Goal: Information Seeking & Learning: Learn about a topic

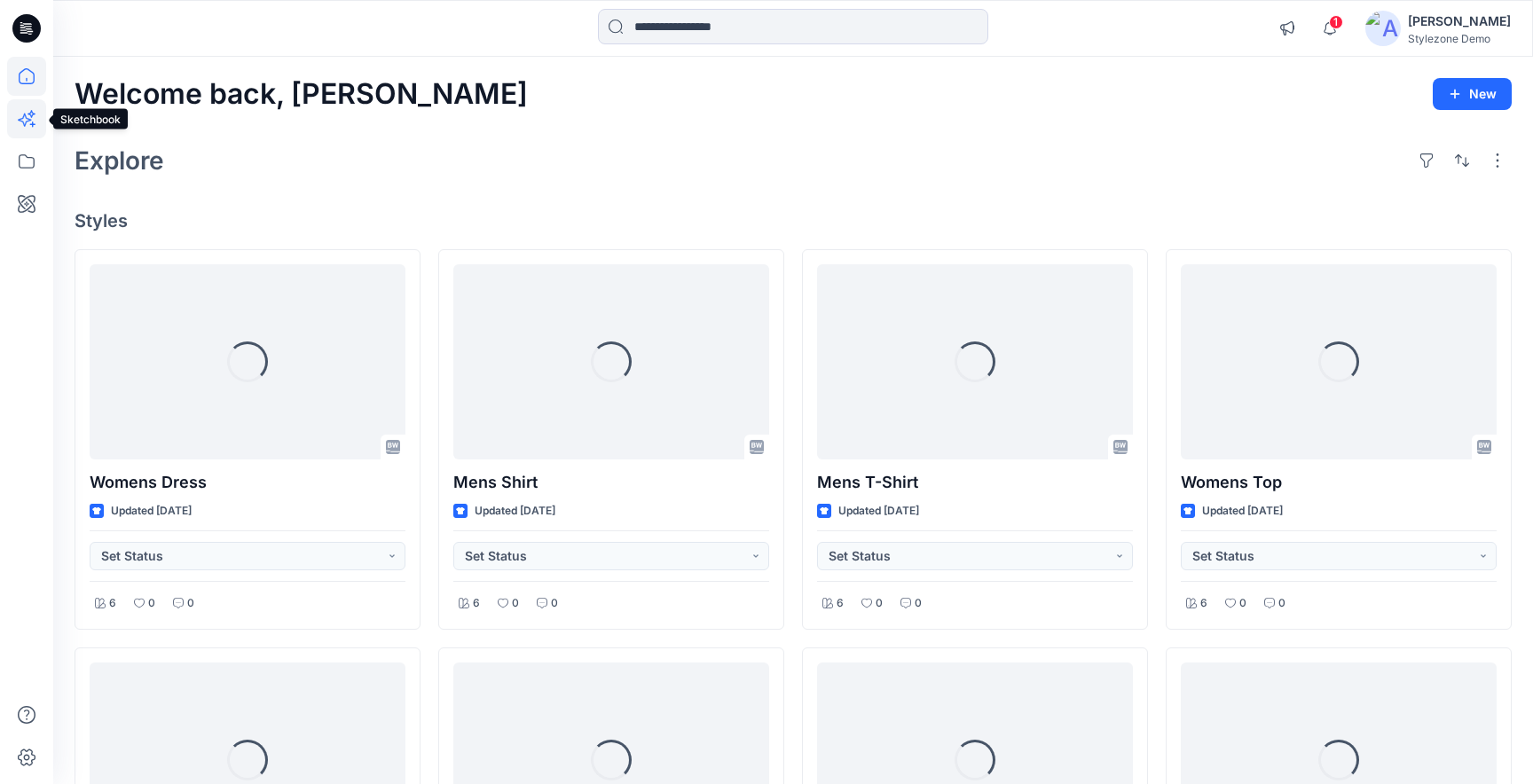
click at [33, 127] on icon at bounding box center [26, 118] width 39 height 39
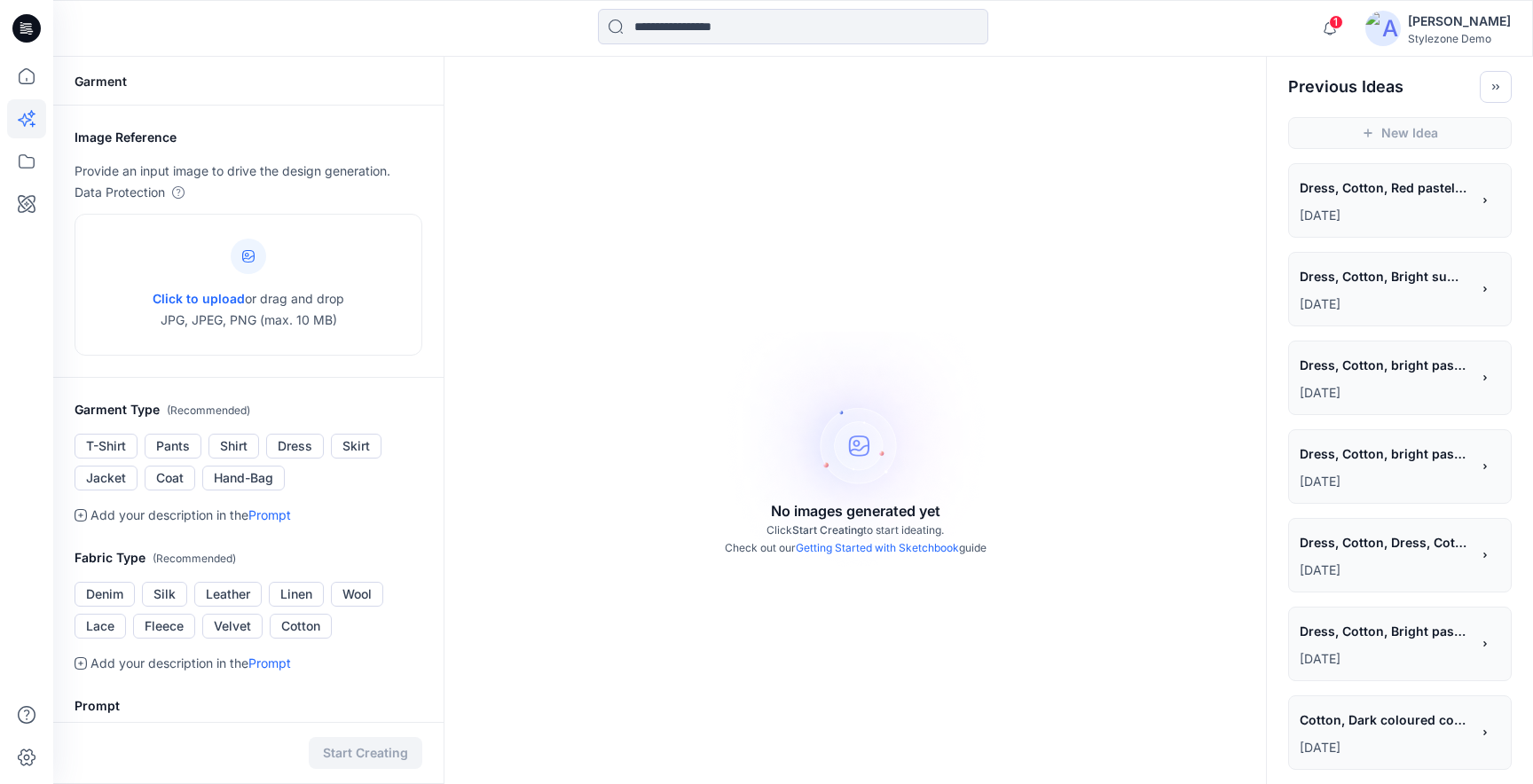
click at [1310, 206] on p "[DATE]" at bounding box center [1385, 215] width 170 height 21
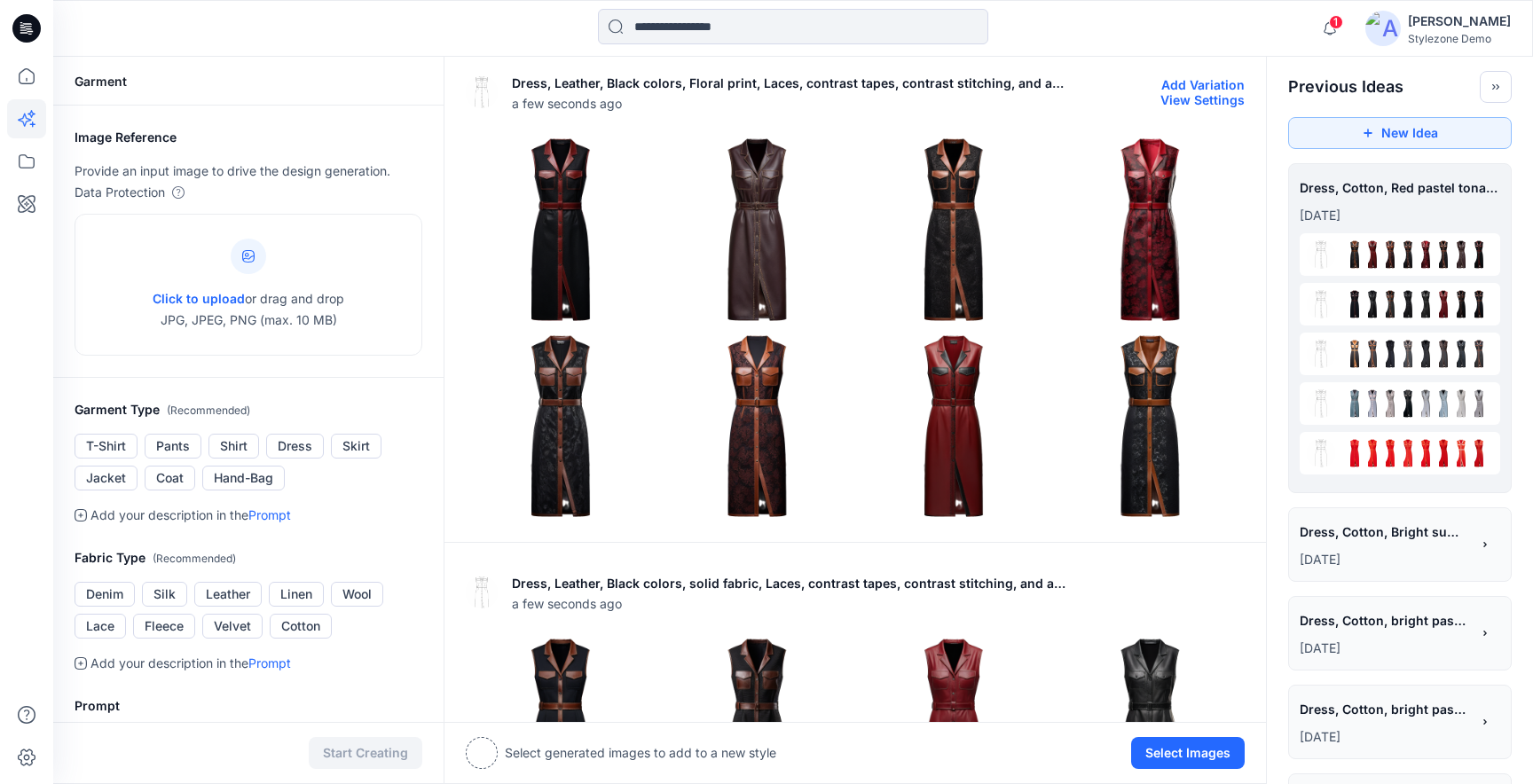
click at [1227, 94] on button "View Settings" at bounding box center [1202, 99] width 85 height 15
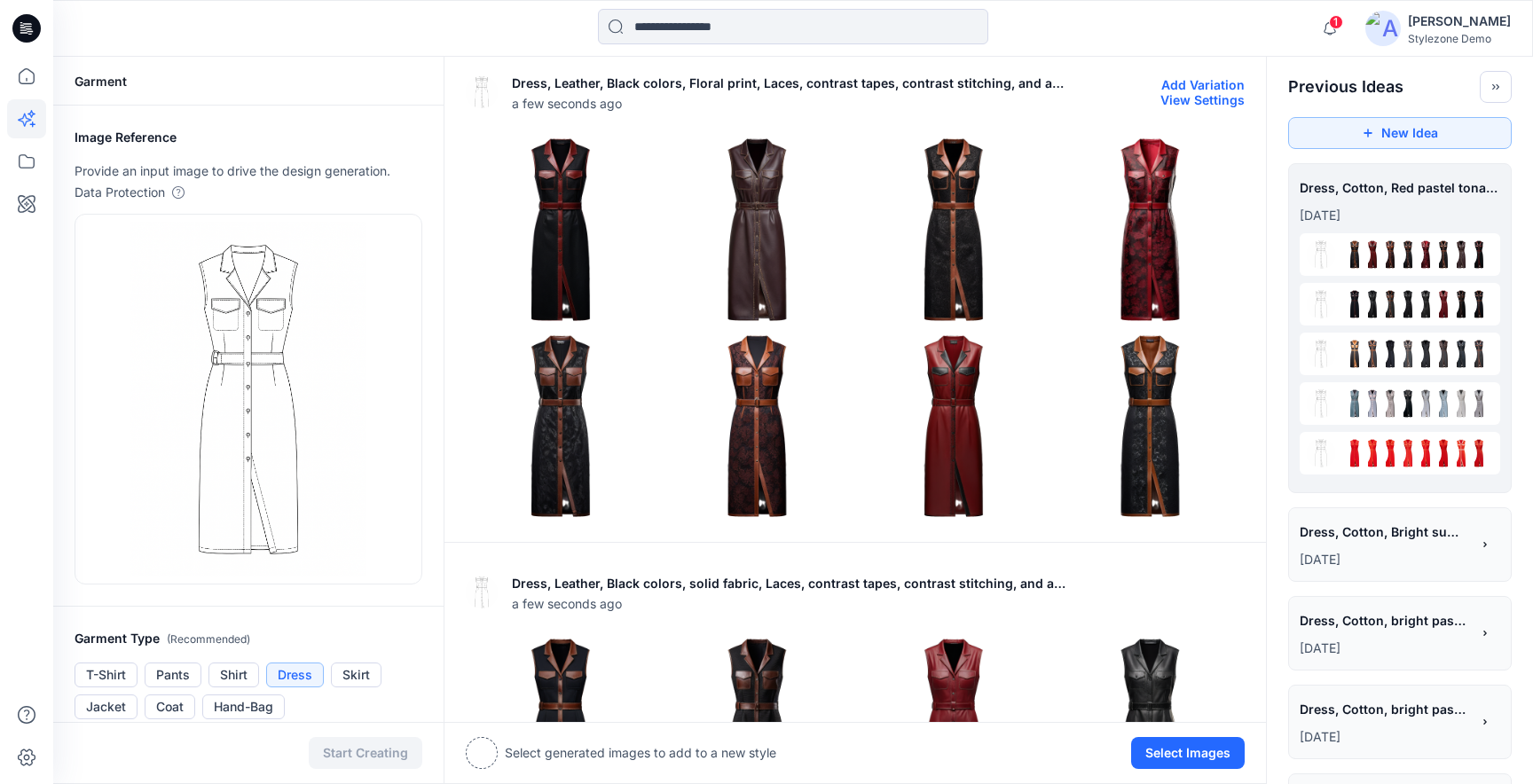
click at [945, 217] on img at bounding box center [953, 230] width 188 height 188
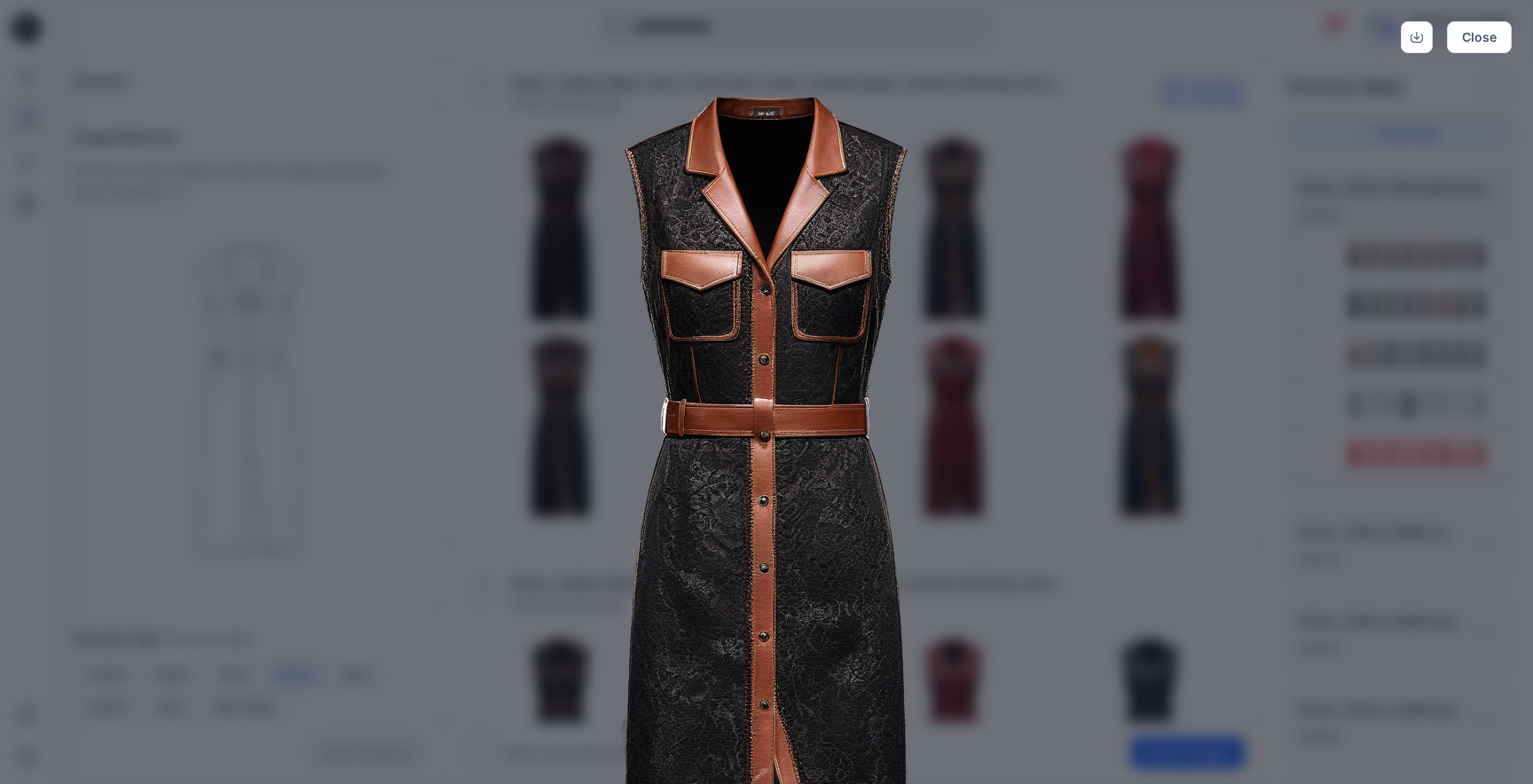
click at [1006, 276] on img at bounding box center [766, 536] width 909 height 908
click at [1478, 37] on button "Close" at bounding box center [1479, 37] width 65 height 32
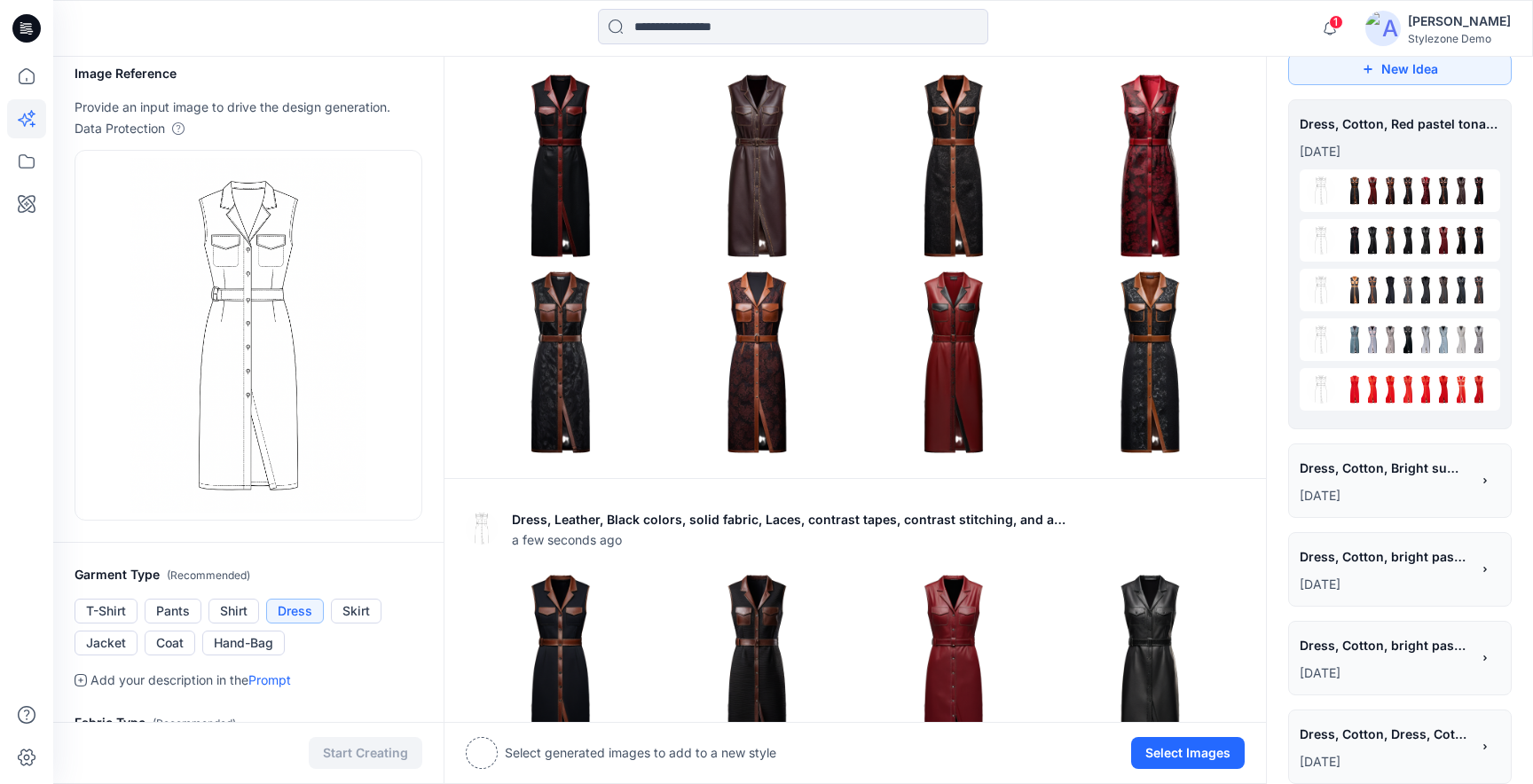
scroll to position [48, 0]
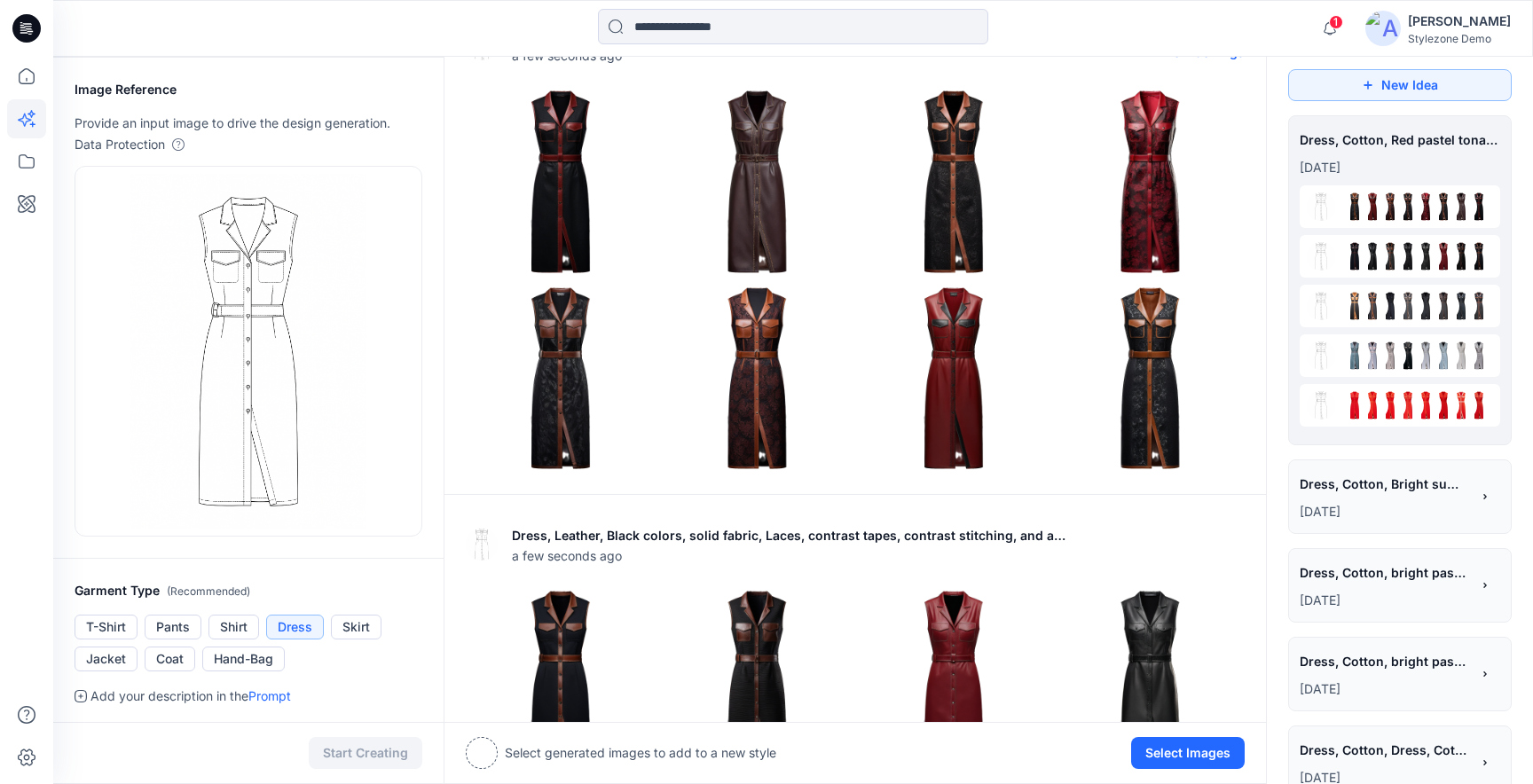
click at [780, 384] on img at bounding box center [758, 378] width 188 height 188
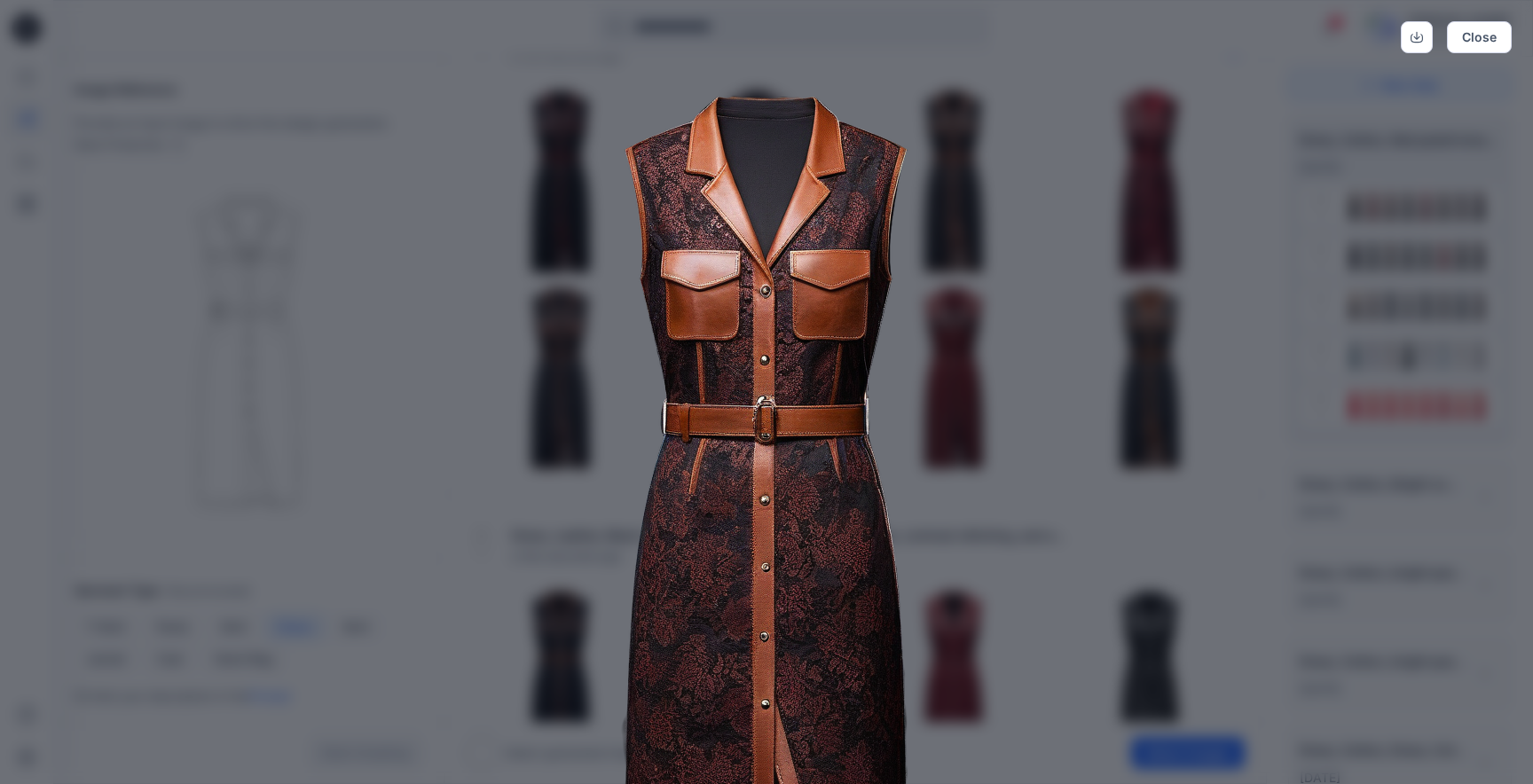
click at [1084, 340] on img at bounding box center [766, 536] width 909 height 908
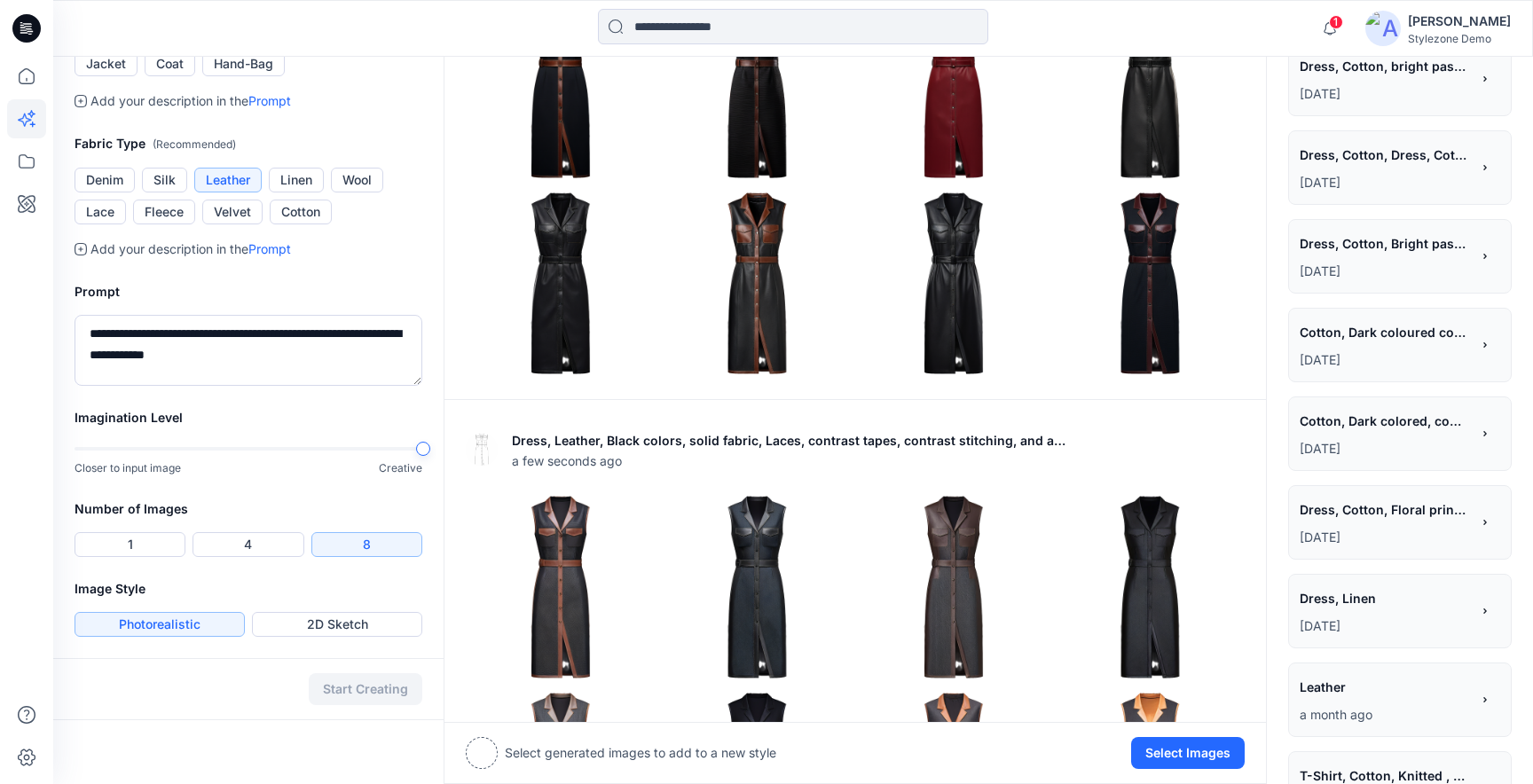
scroll to position [604, 0]
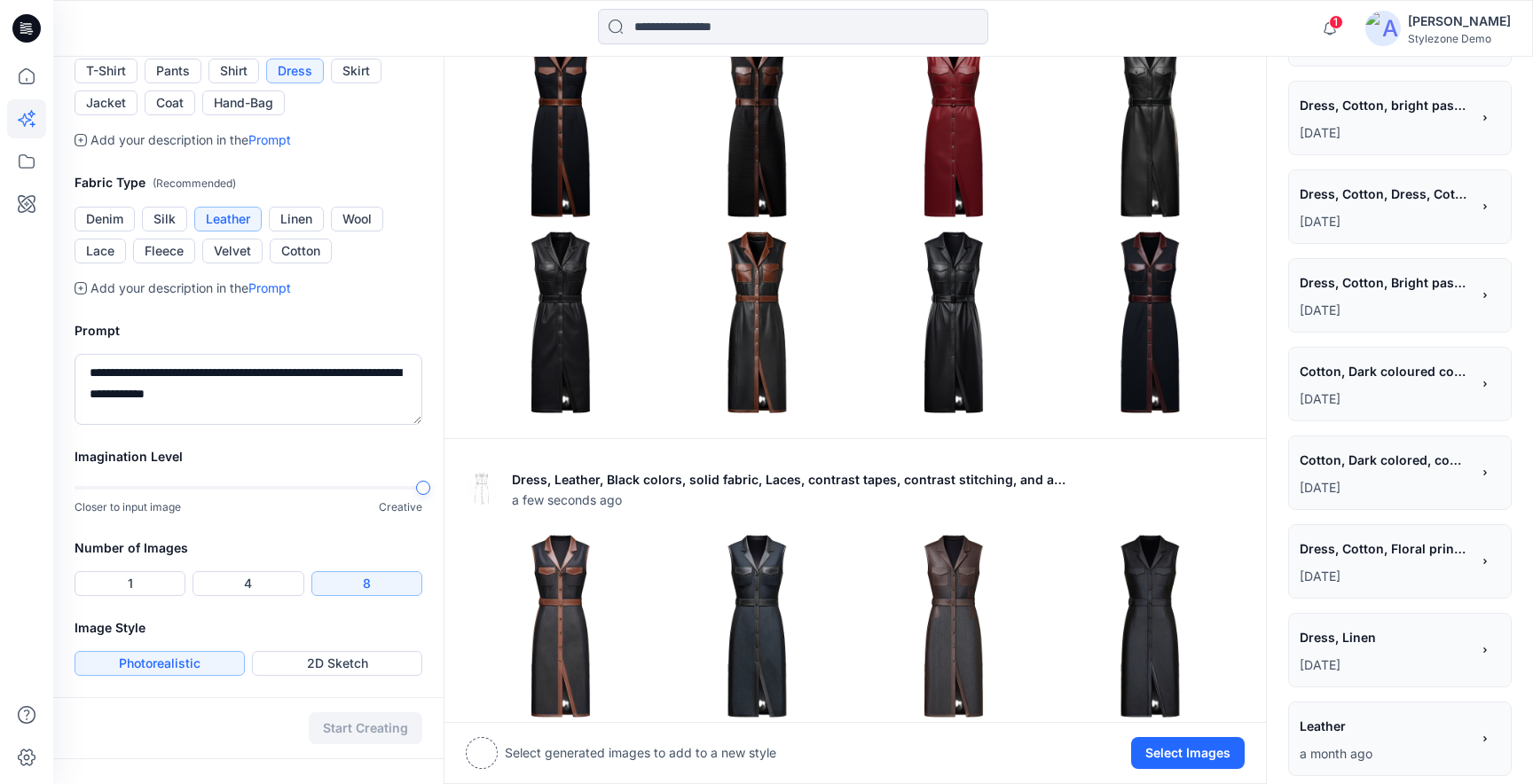
click at [1354, 294] on span "Dress, Cotton, Bright pastel summer color, abstract printed dress" at bounding box center [1385, 282] width 169 height 26
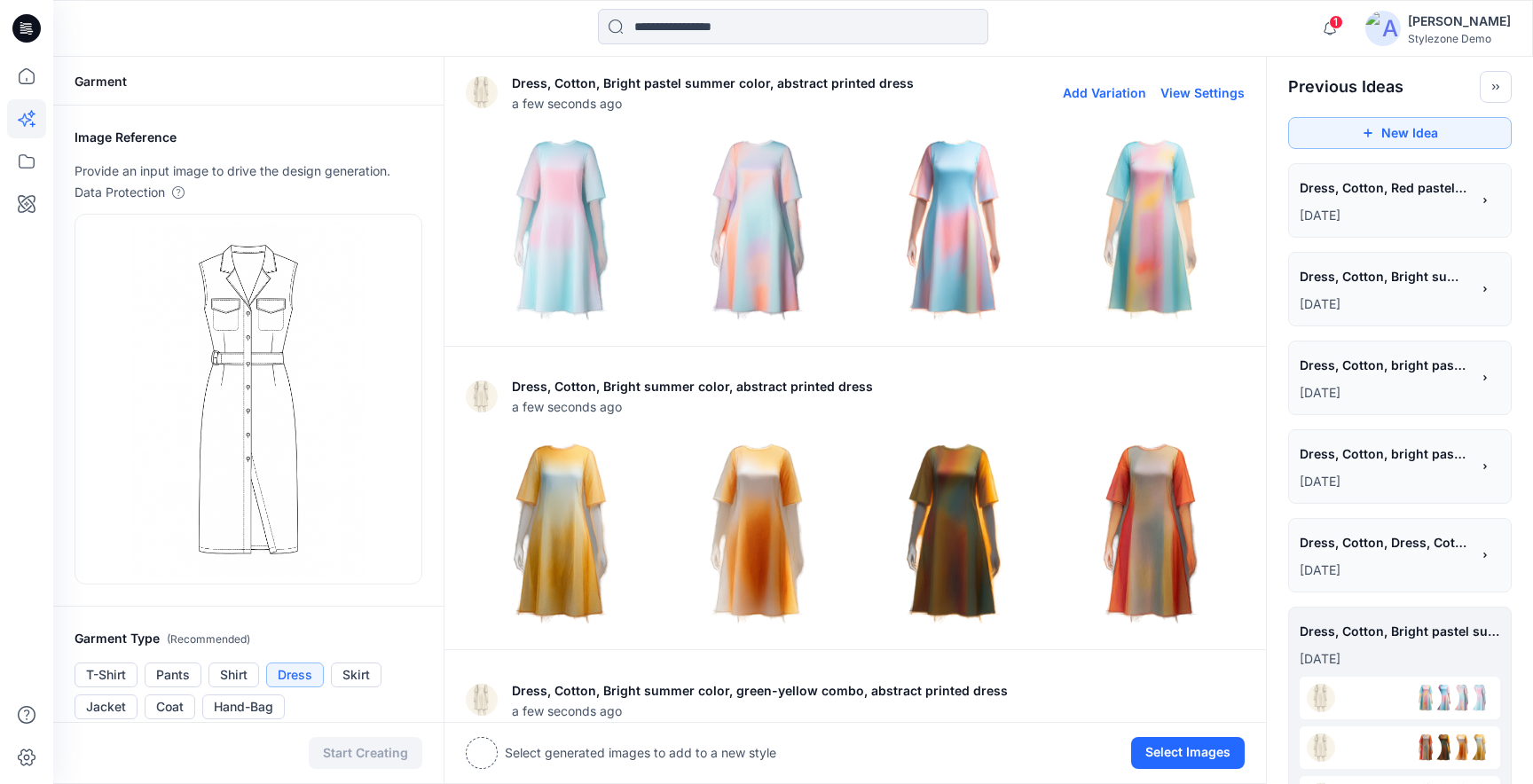
click at [1179, 94] on button "View Settings" at bounding box center [1202, 92] width 85 height 15
type textarea "**********"
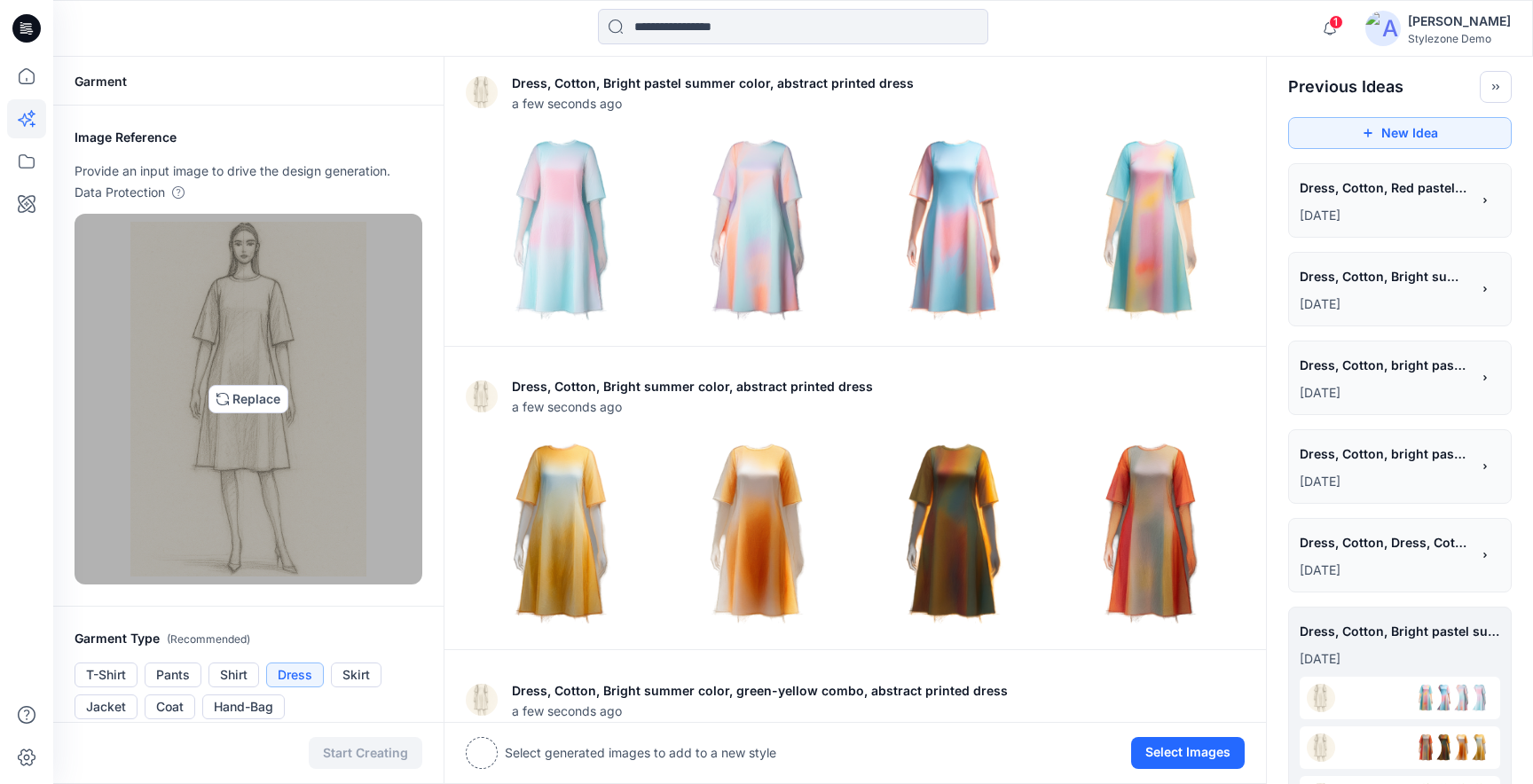
click at [298, 309] on img at bounding box center [249, 398] width 237 height 355
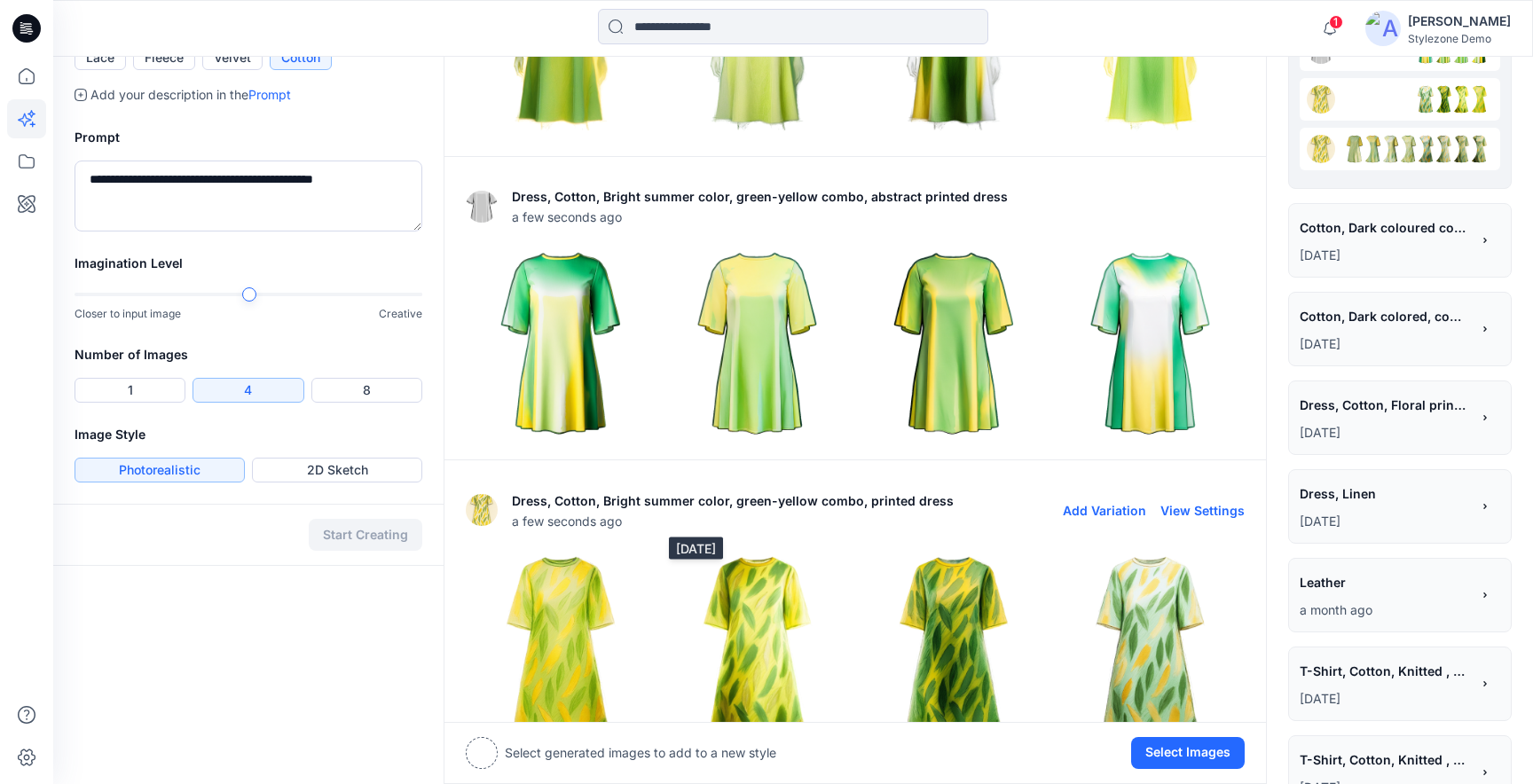
scroll to position [820, 0]
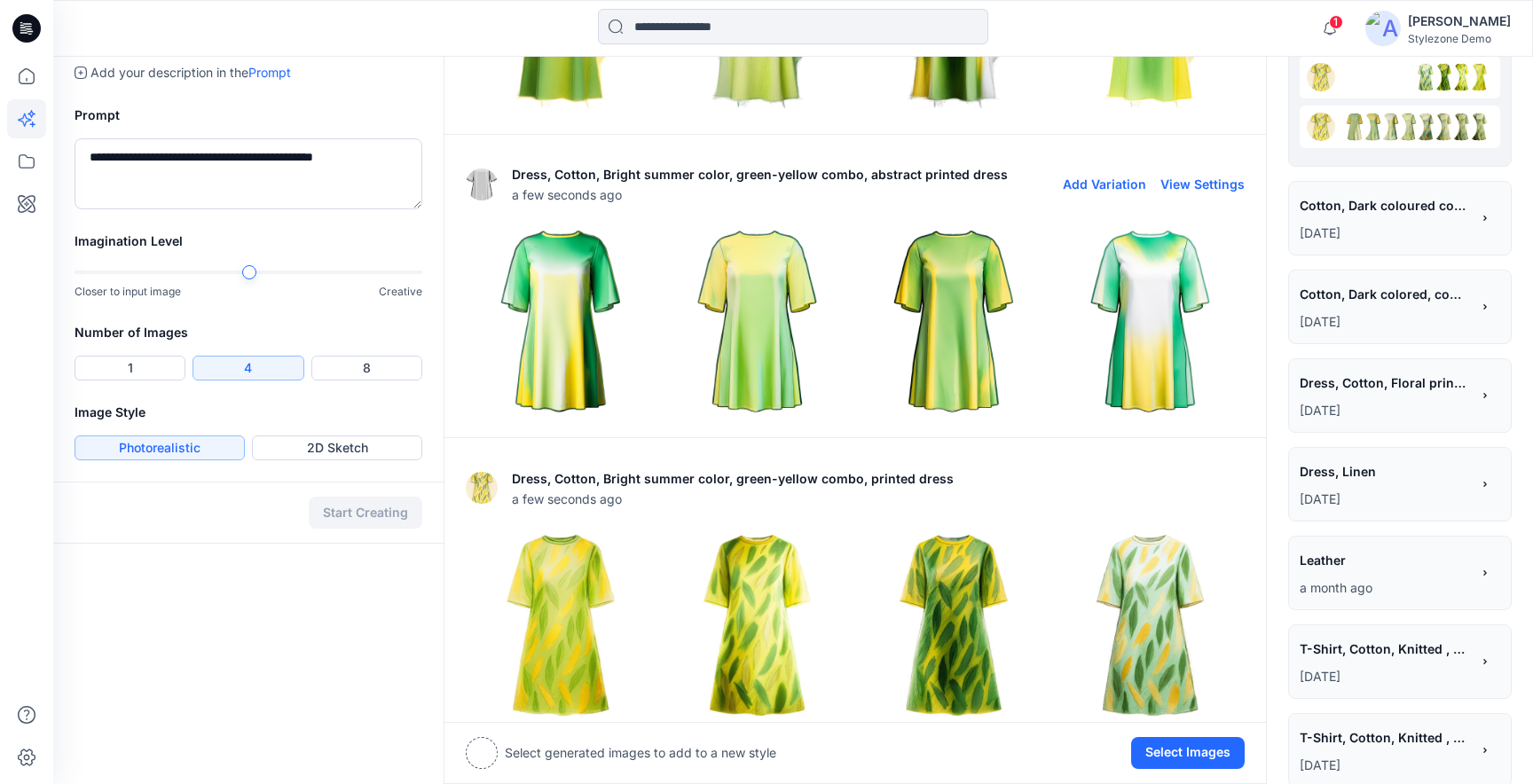
click at [1192, 186] on button "View Settings" at bounding box center [1202, 184] width 85 height 15
type textarea "**********"
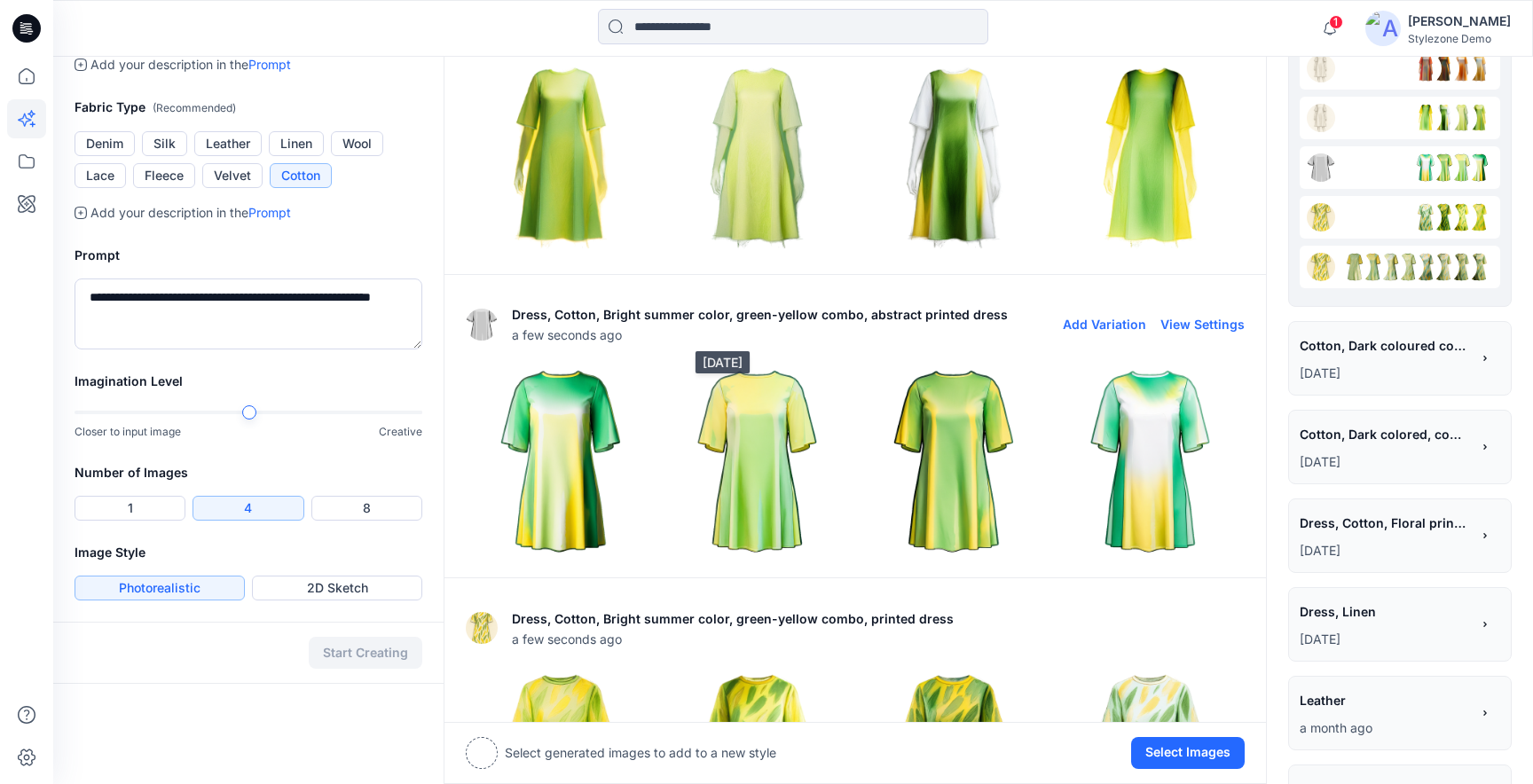
scroll to position [662, 0]
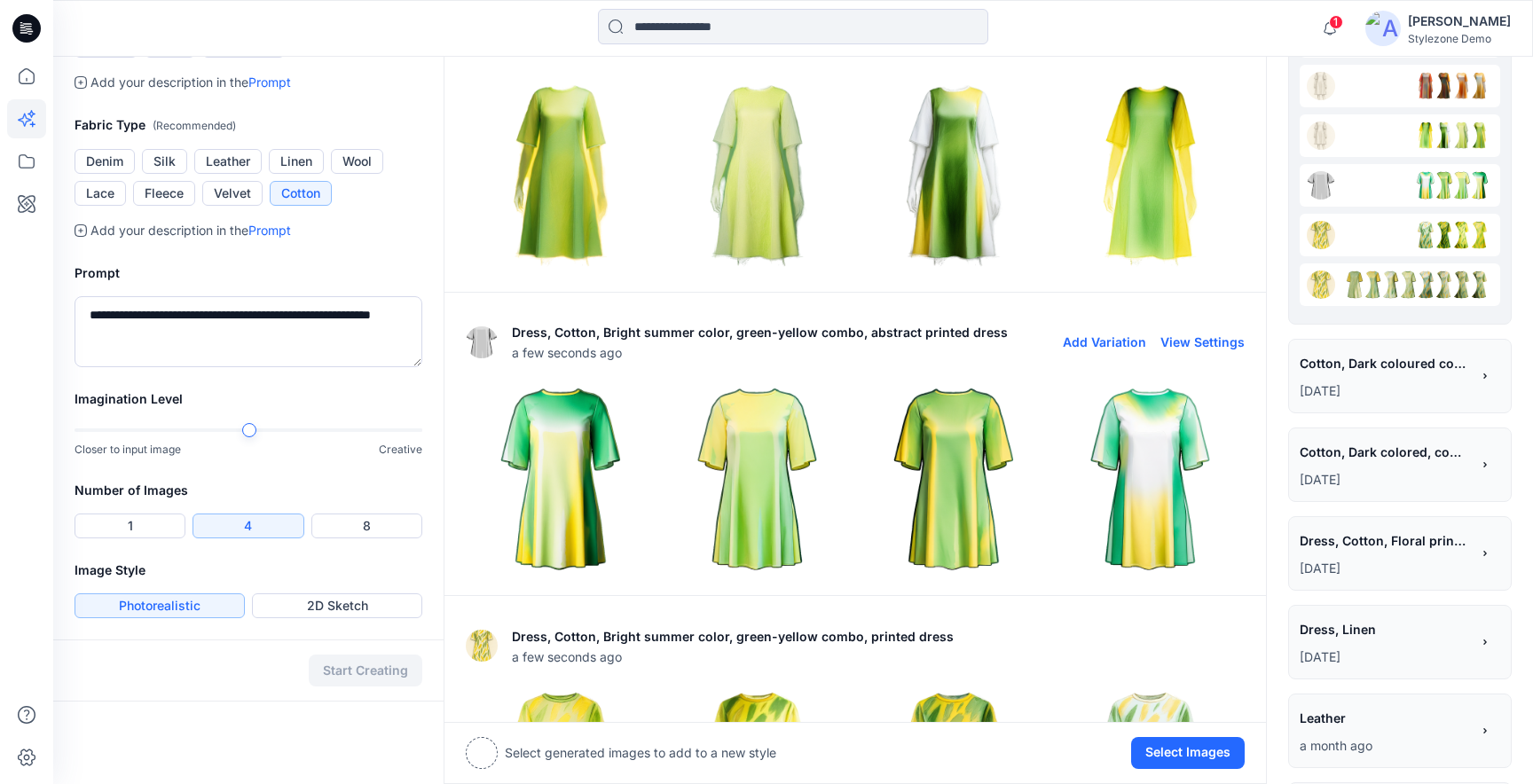
click at [587, 458] on img at bounding box center [560, 479] width 188 height 188
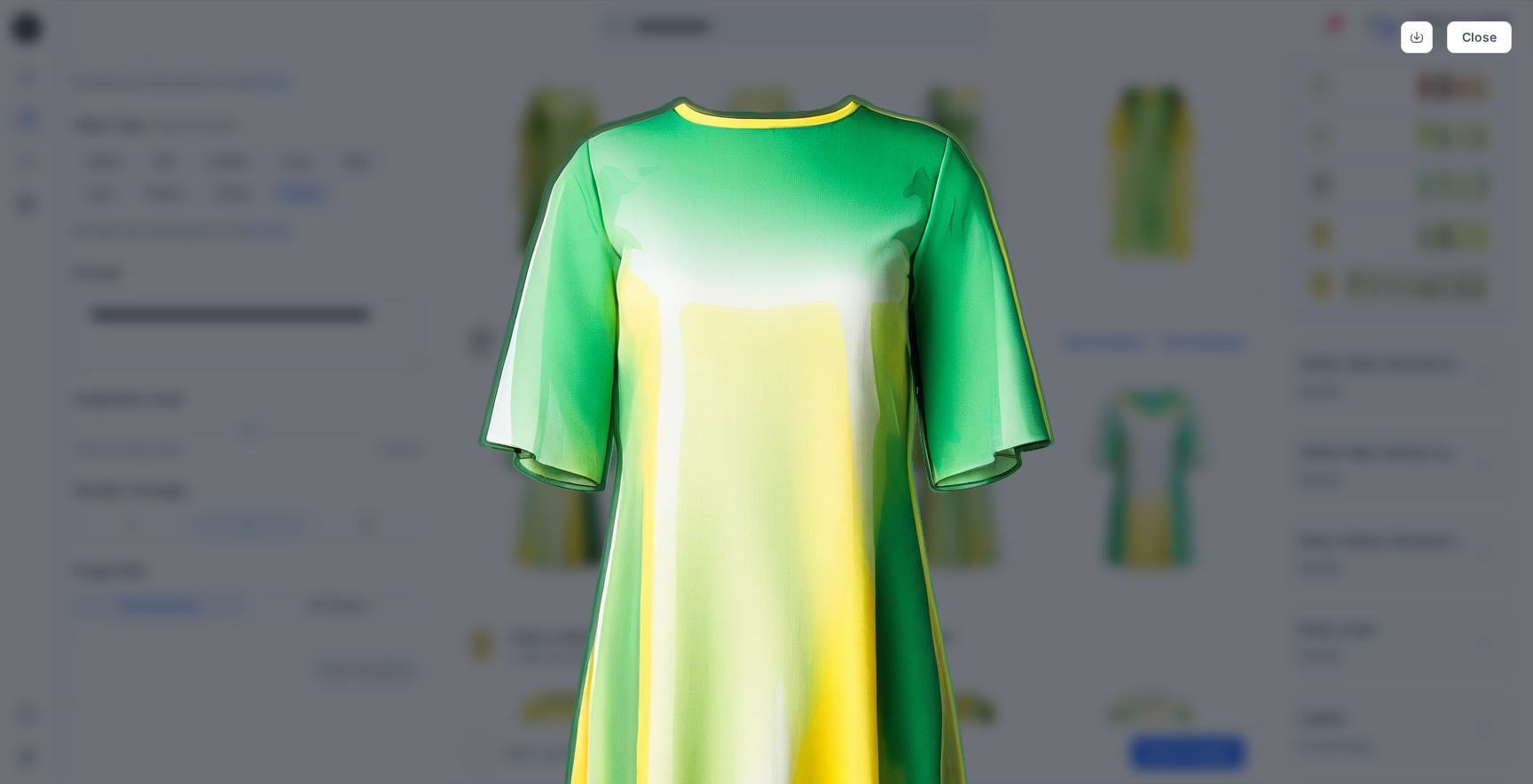
click at [601, 512] on img at bounding box center [766, 536] width 909 height 908
click at [477, 577] on img at bounding box center [766, 536] width 909 height 908
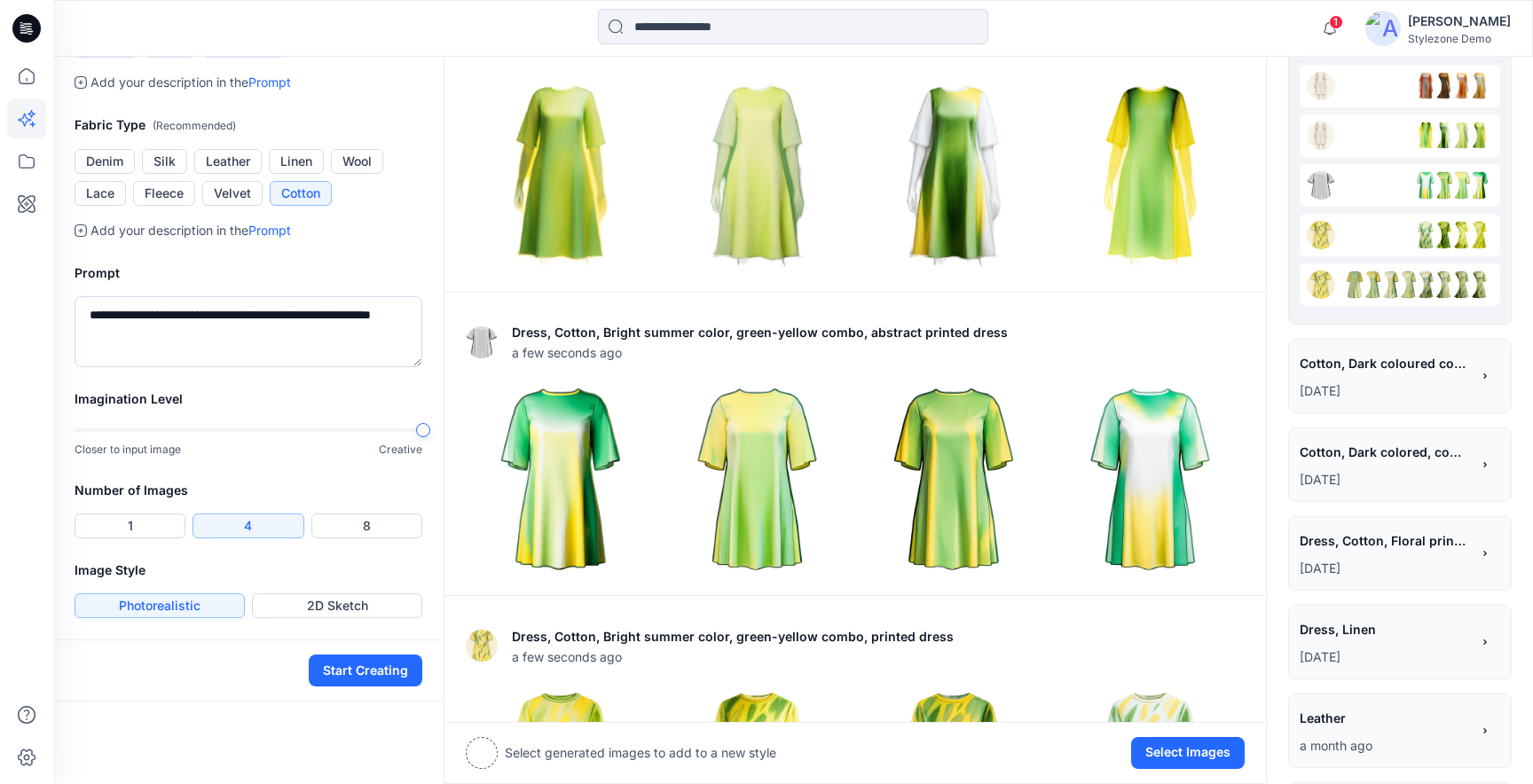
click at [430, 422] on div "Imagination Level Closer to input image Creative" at bounding box center [249, 434] width 391 height 91
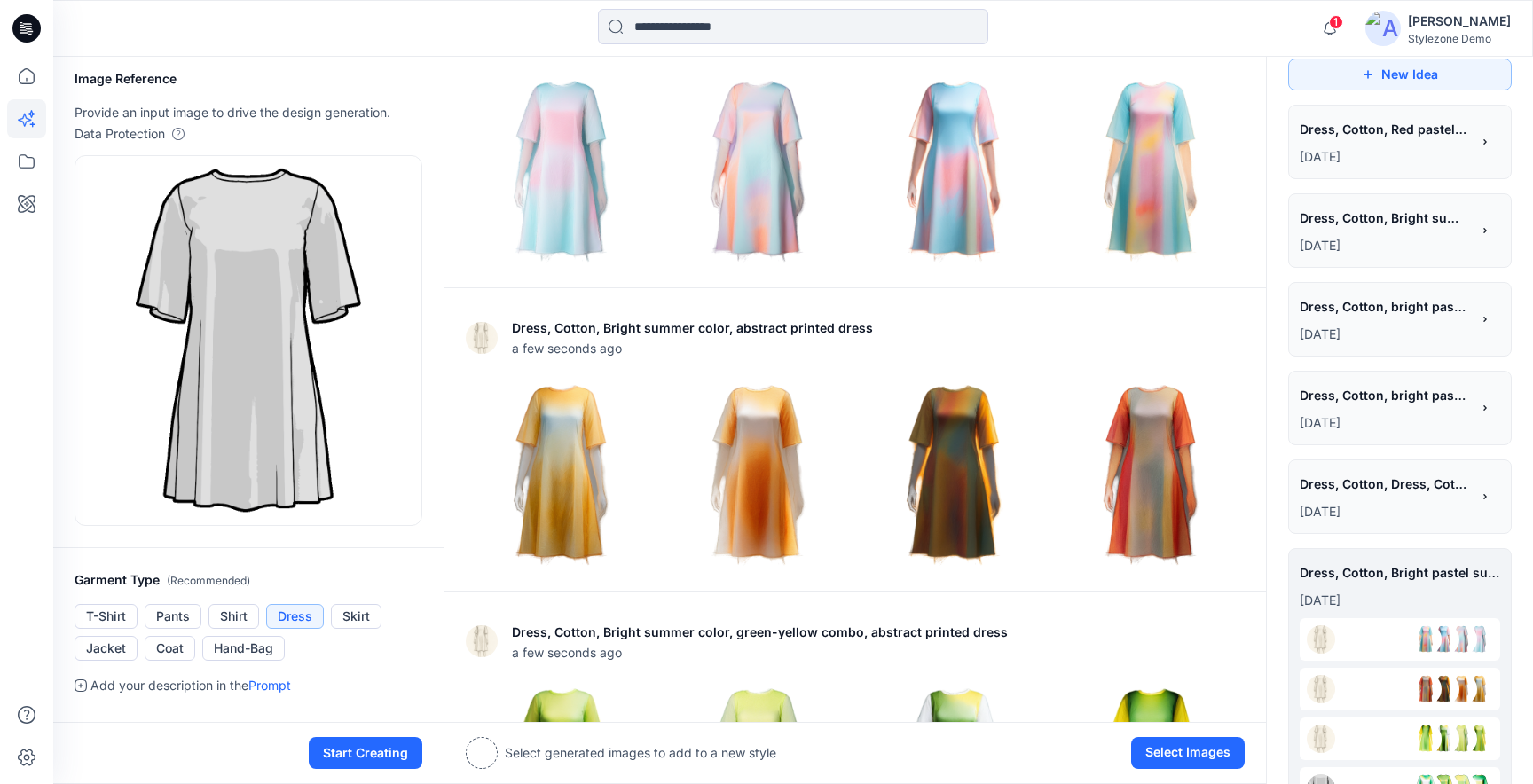
scroll to position [0, 0]
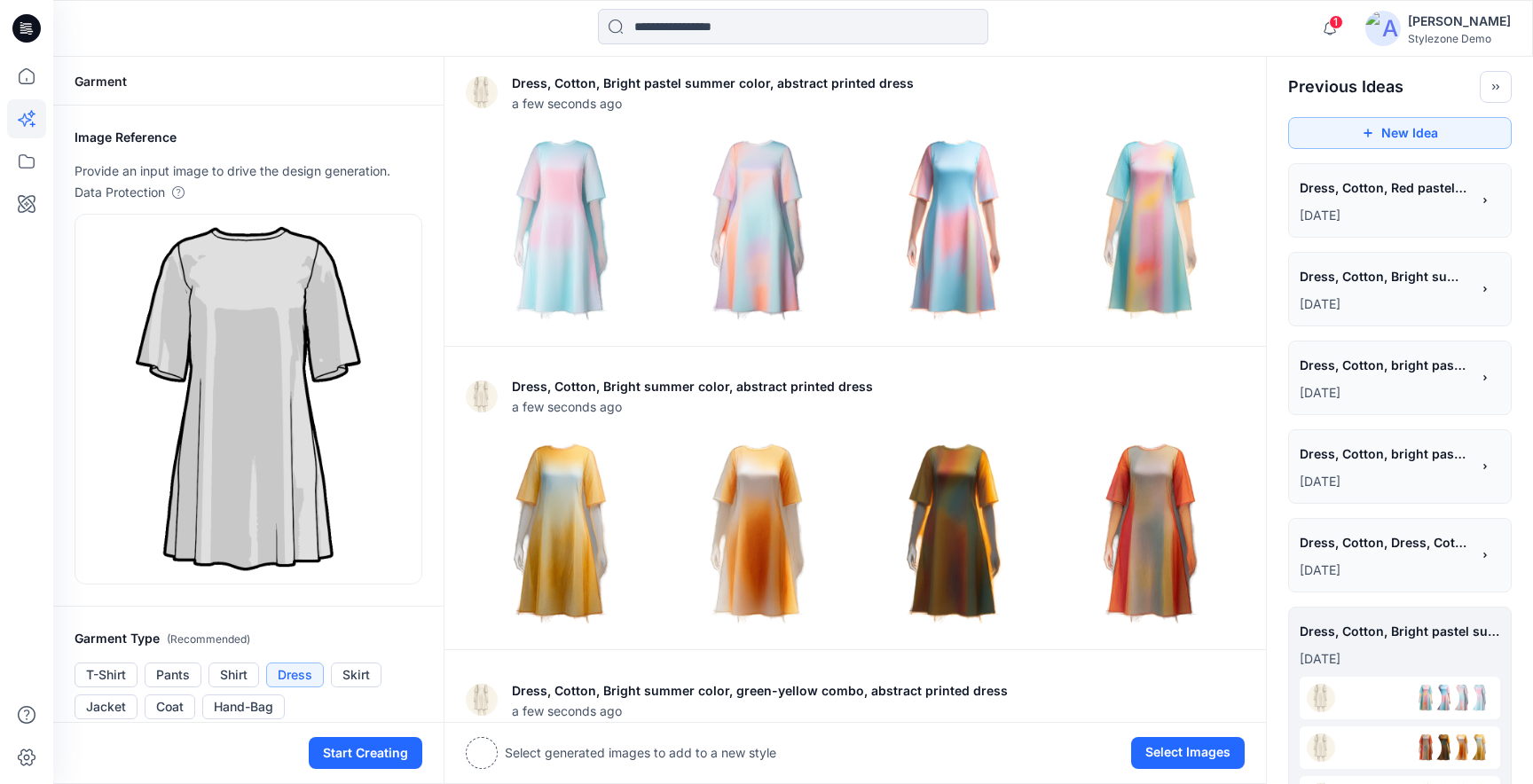
click at [1353, 308] on p "[DATE]" at bounding box center [1385, 303] width 170 height 21
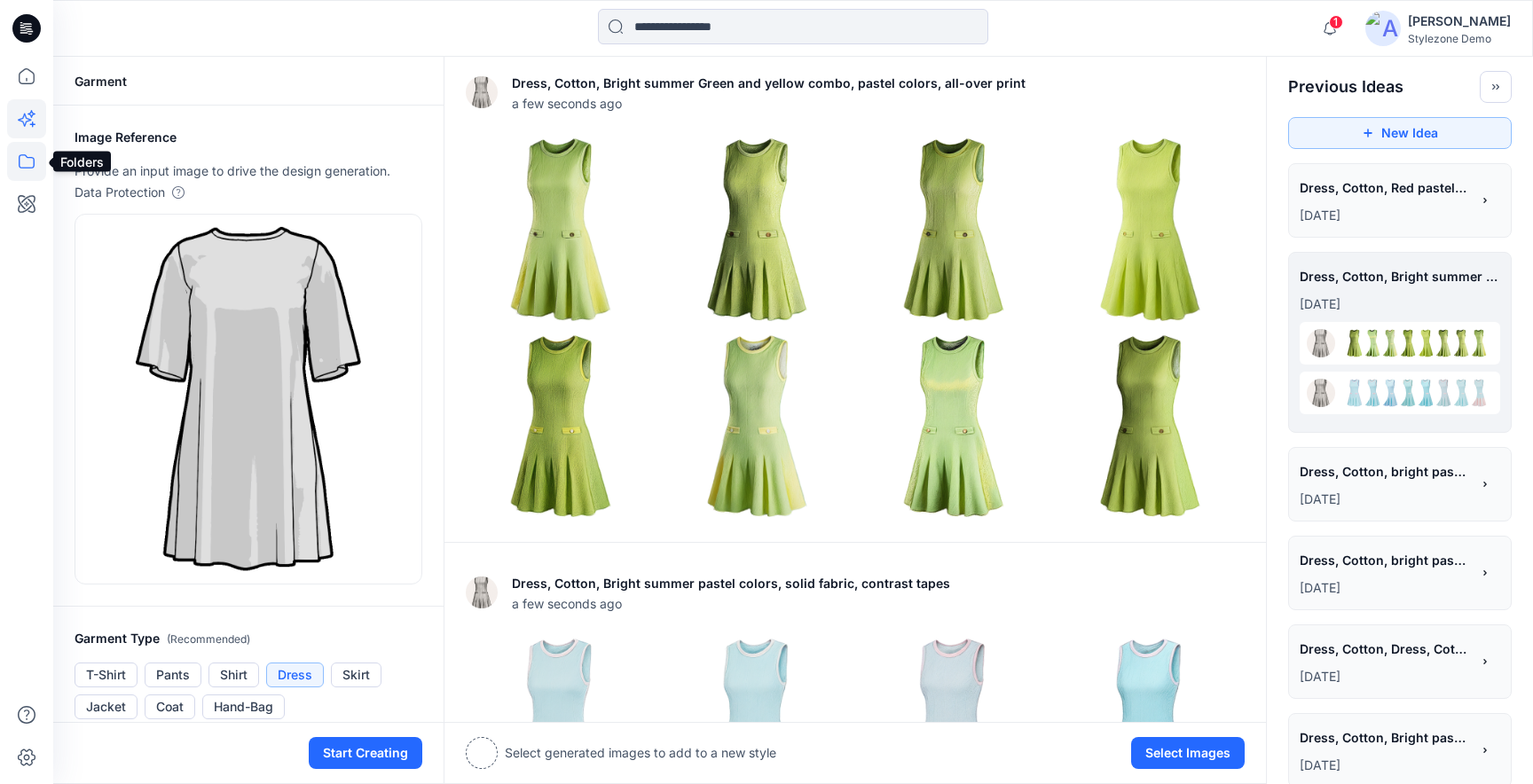
click at [32, 167] on icon at bounding box center [27, 161] width 16 height 14
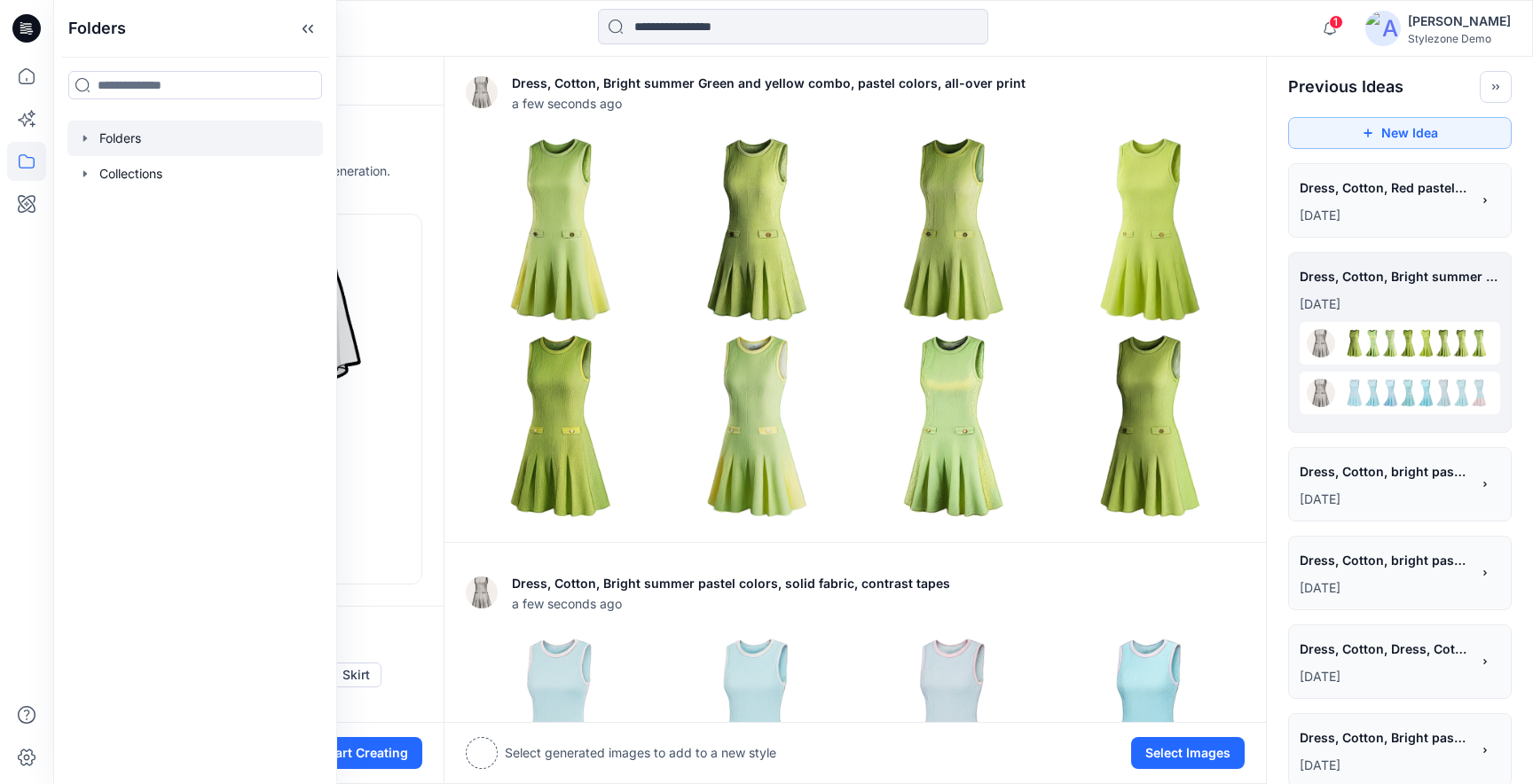
click at [84, 133] on icon "button" at bounding box center [85, 138] width 14 height 14
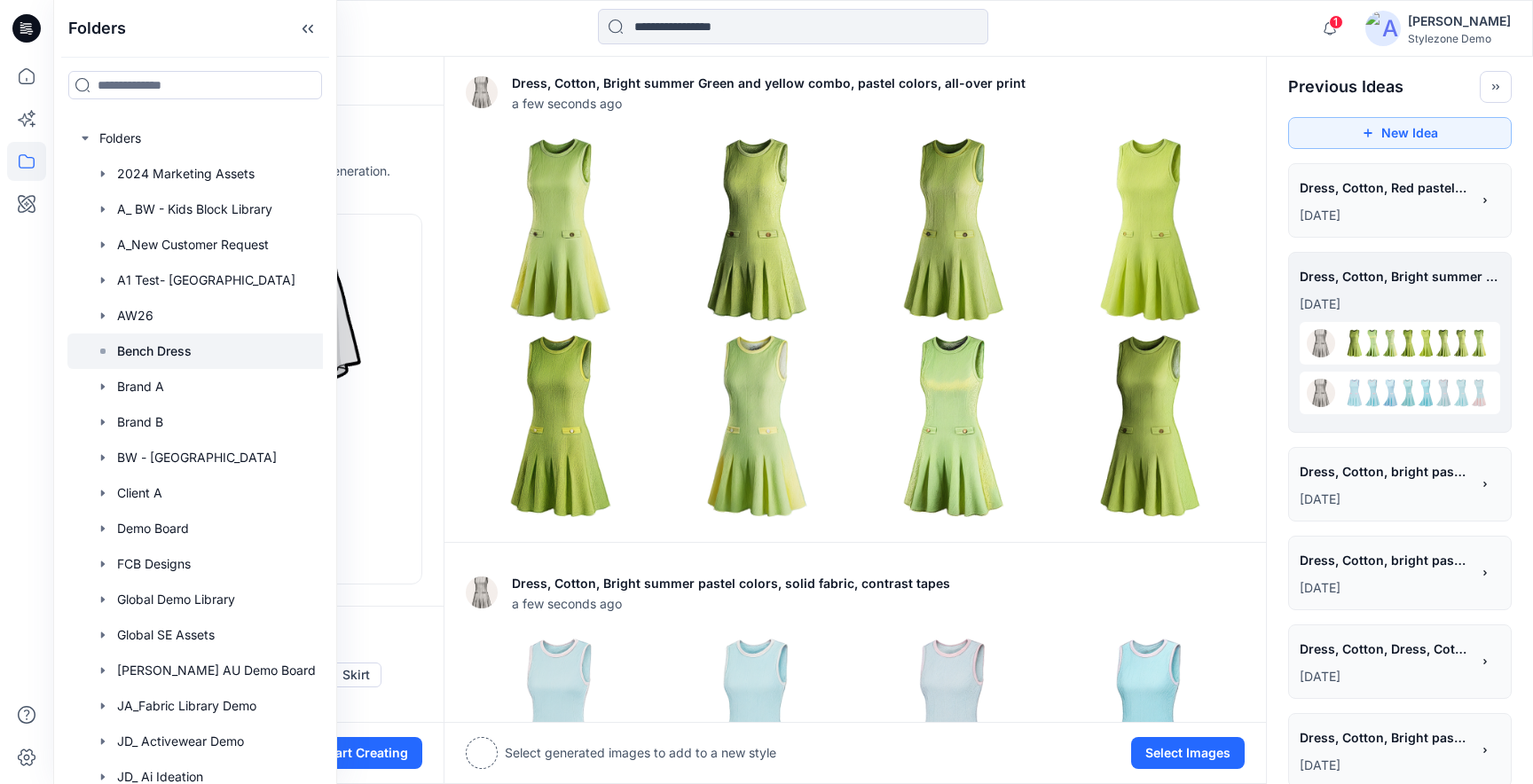
click at [123, 334] on div at bounding box center [197, 352] width 259 height 36
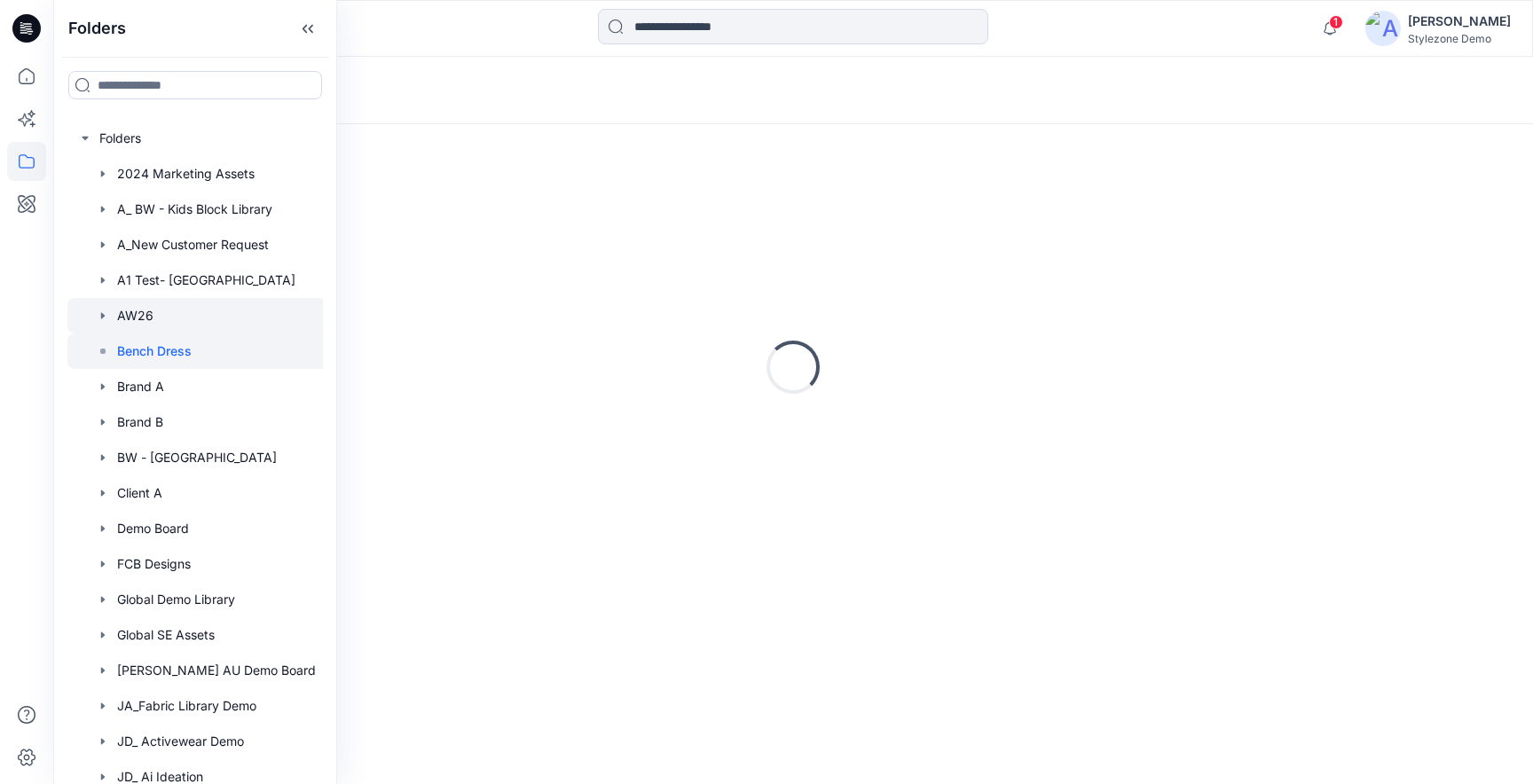
click at [130, 304] on div at bounding box center [197, 316] width 259 height 36
click at [731, 139] on div "Loading..." at bounding box center [793, 454] width 1480 height 660
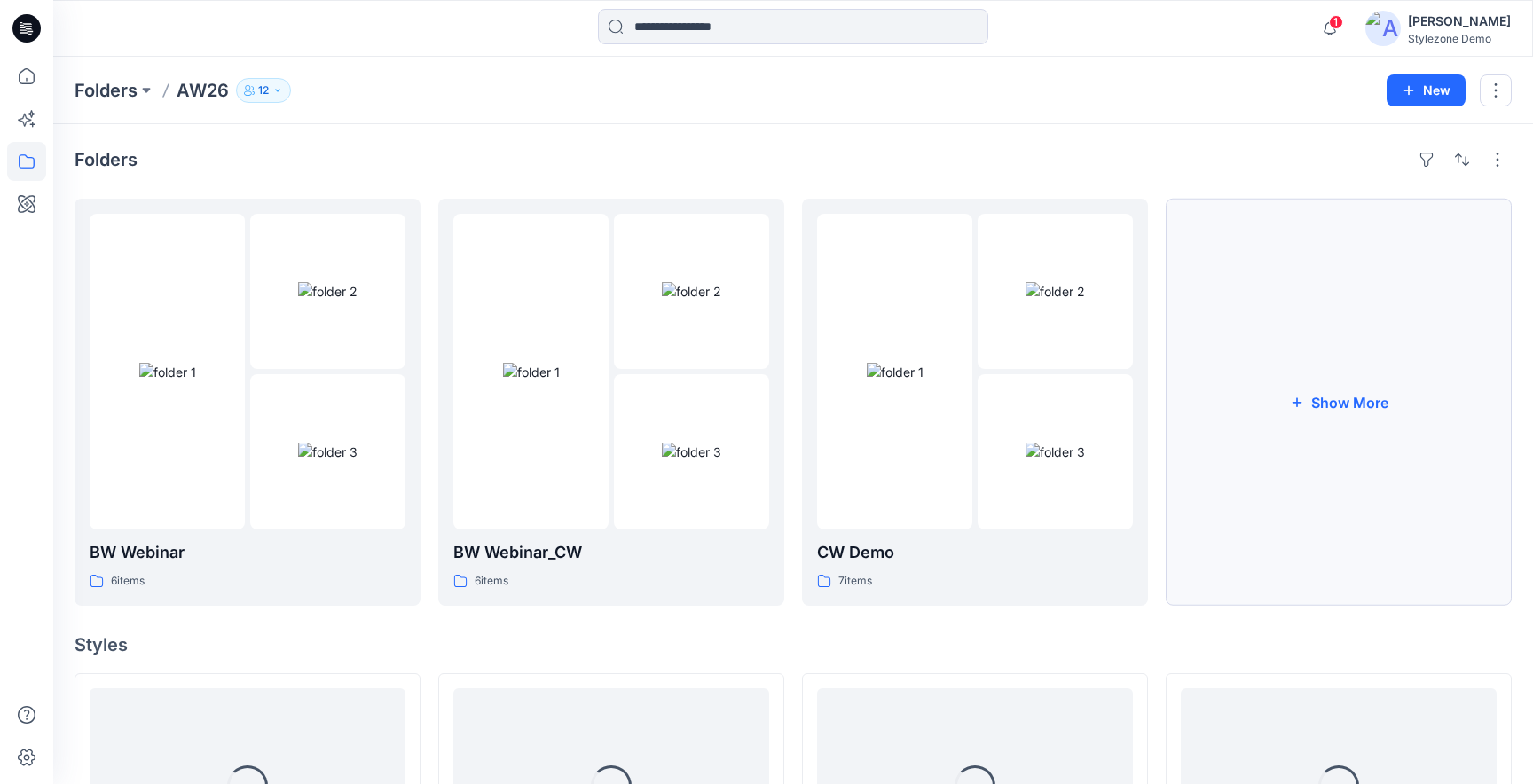
click at [1210, 400] on button "Show More" at bounding box center [1339, 402] width 346 height 407
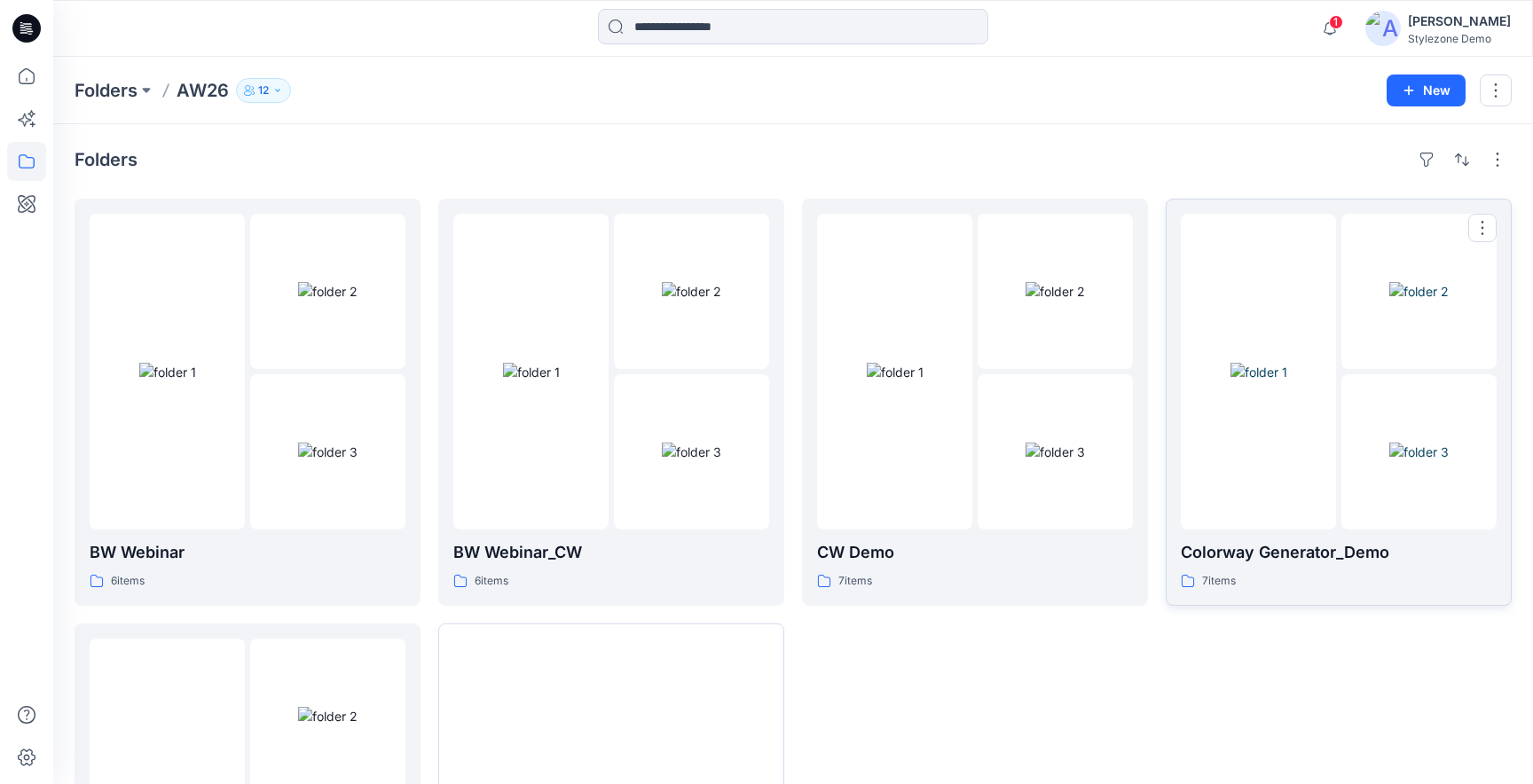
click at [1250, 472] on div at bounding box center [1259, 372] width 155 height 316
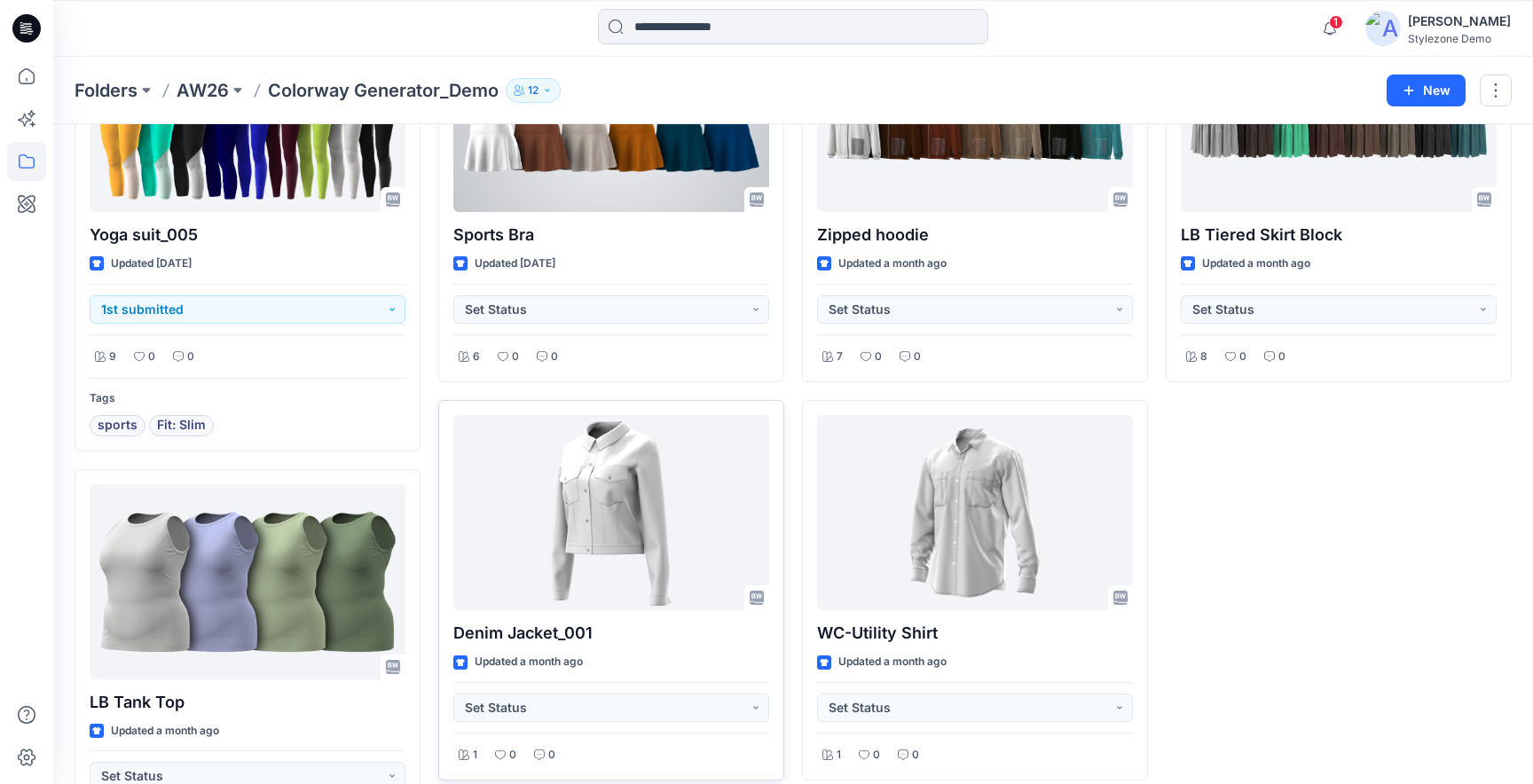
scroll to position [208, 0]
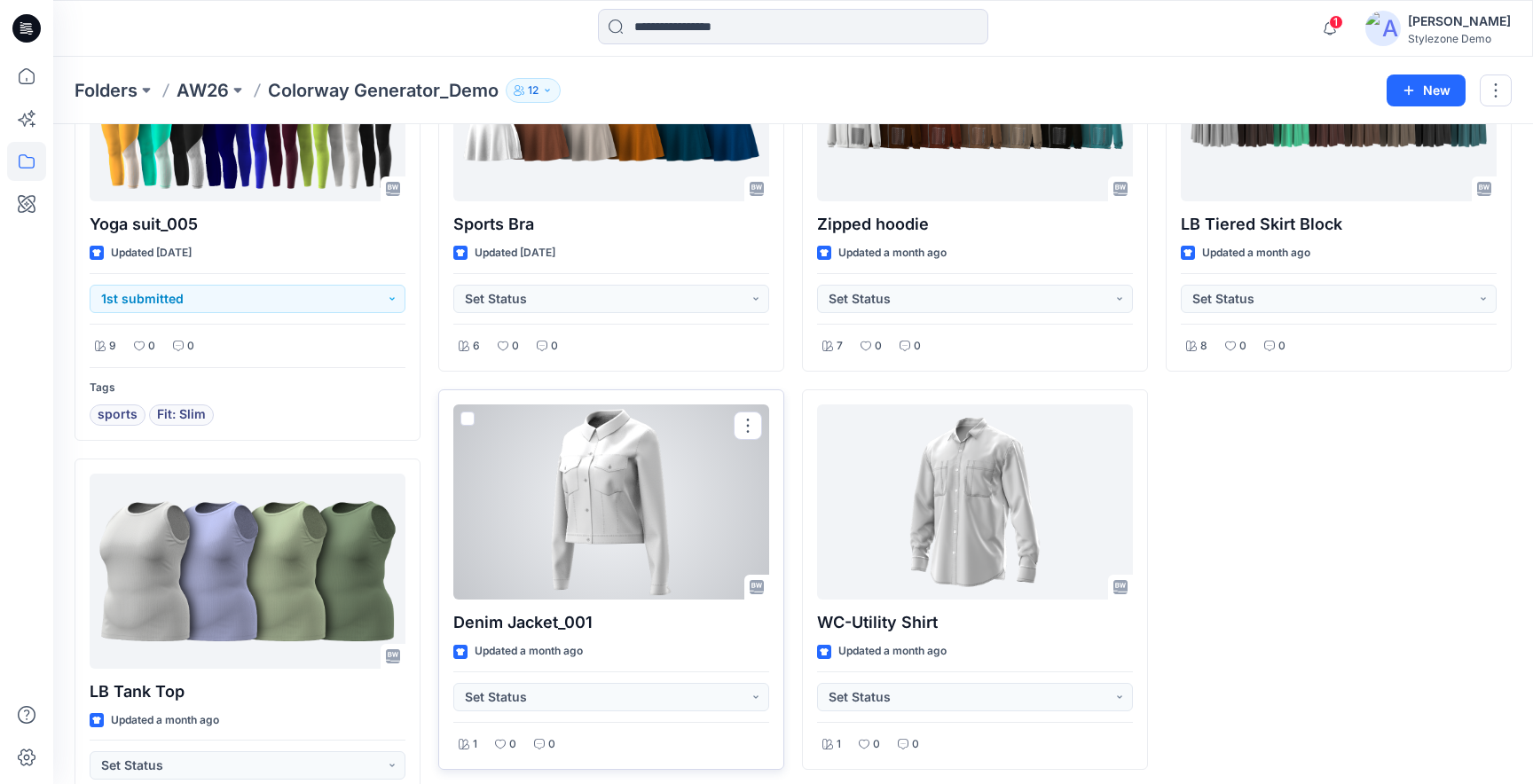
click at [464, 424] on span at bounding box center [467, 418] width 14 height 14
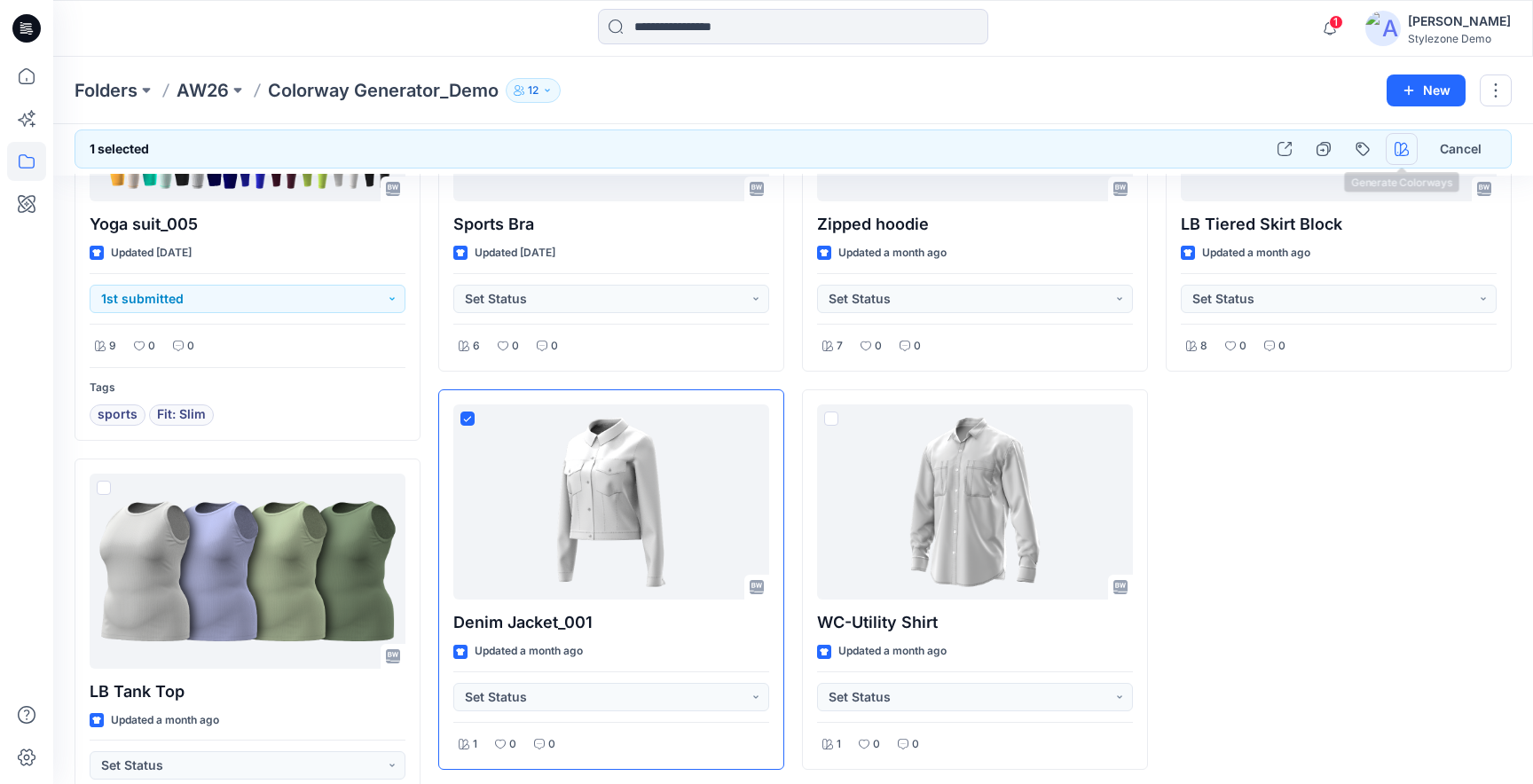
click at [1407, 152] on icon "button" at bounding box center [1402, 149] width 14 height 14
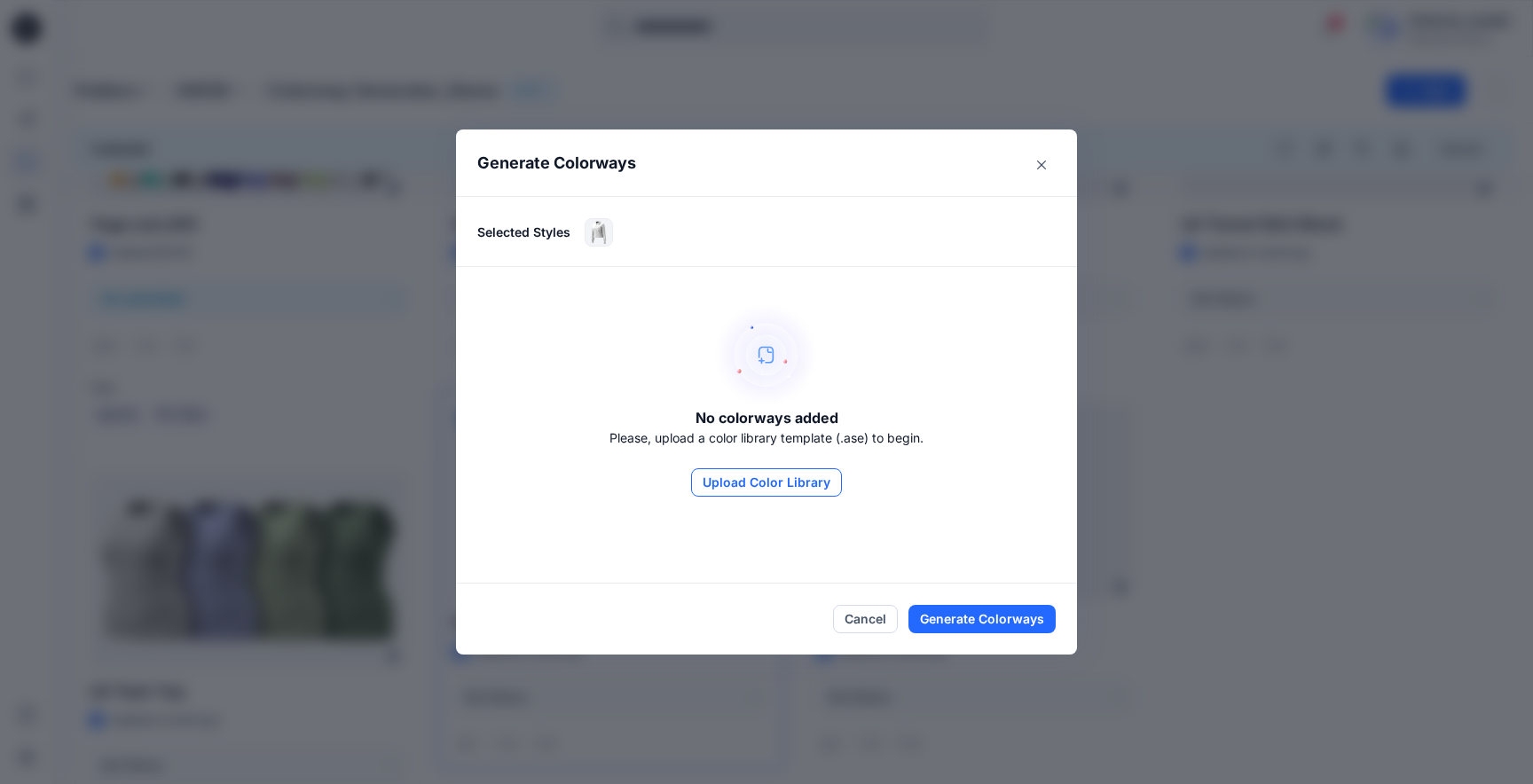
click at [796, 492] on button "Upload Color Library" at bounding box center [766, 482] width 151 height 29
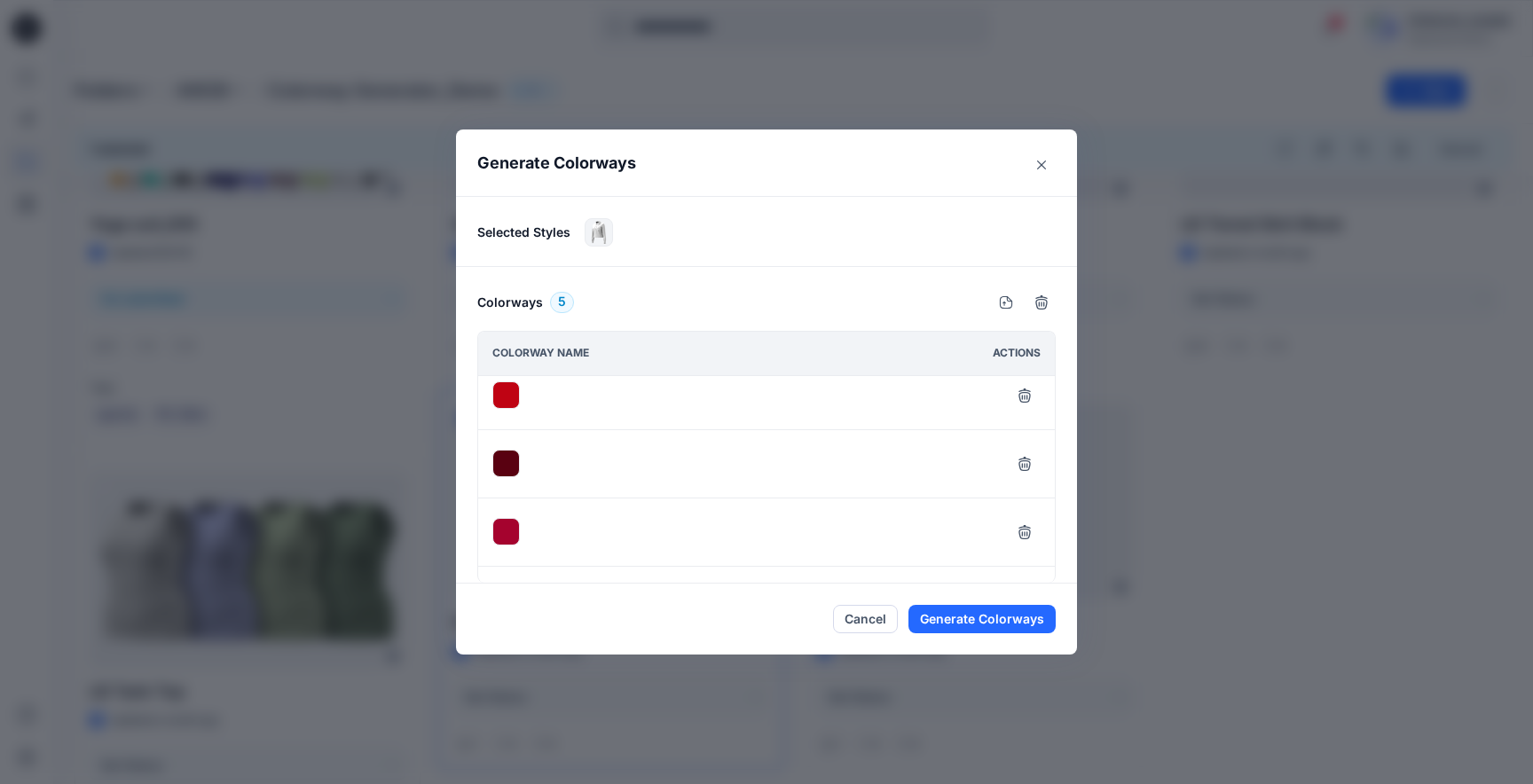
scroll to position [0, 0]
click at [1043, 166] on icon "Close" at bounding box center [1041, 165] width 9 height 9
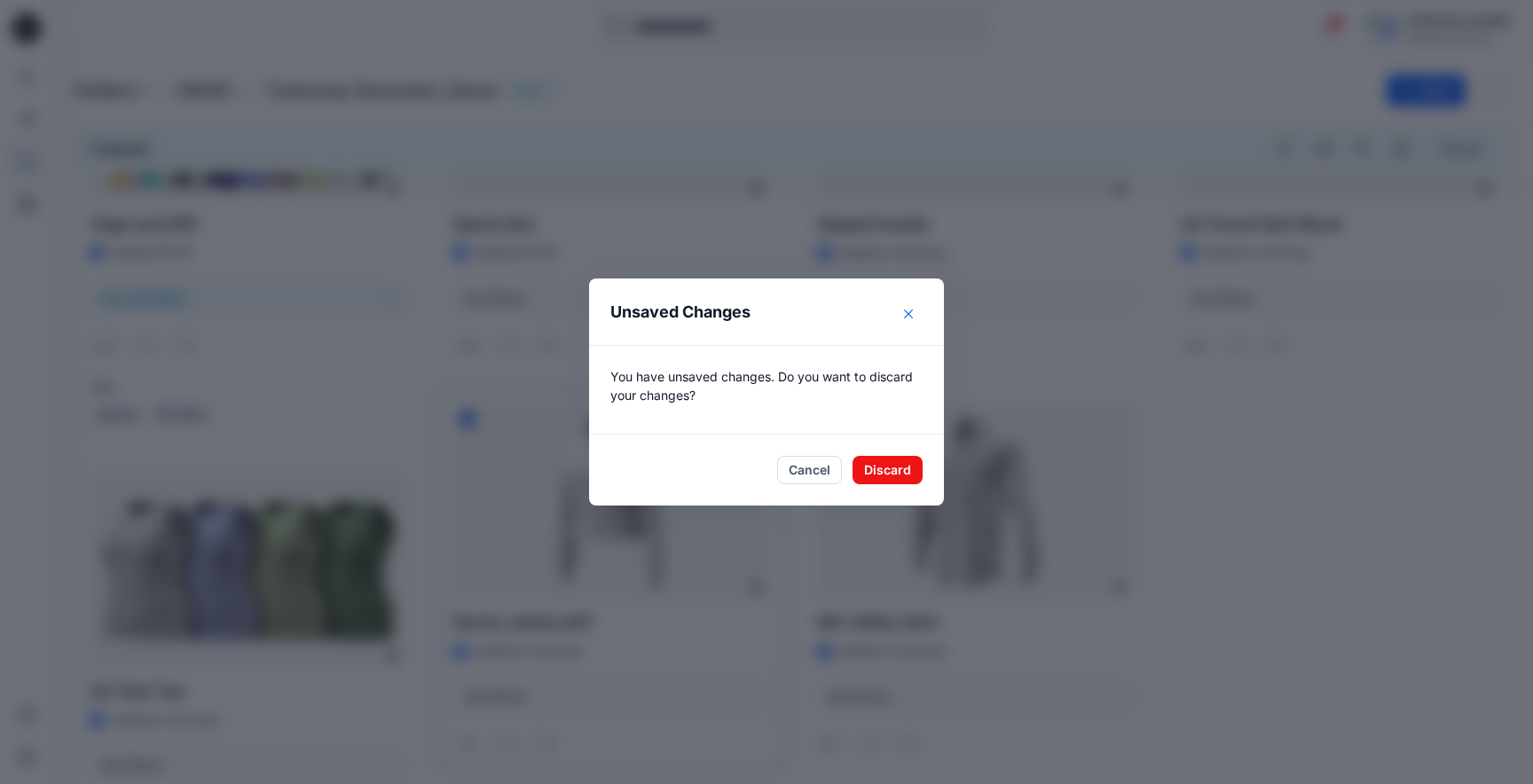
click at [911, 321] on button "Close" at bounding box center [909, 314] width 29 height 29
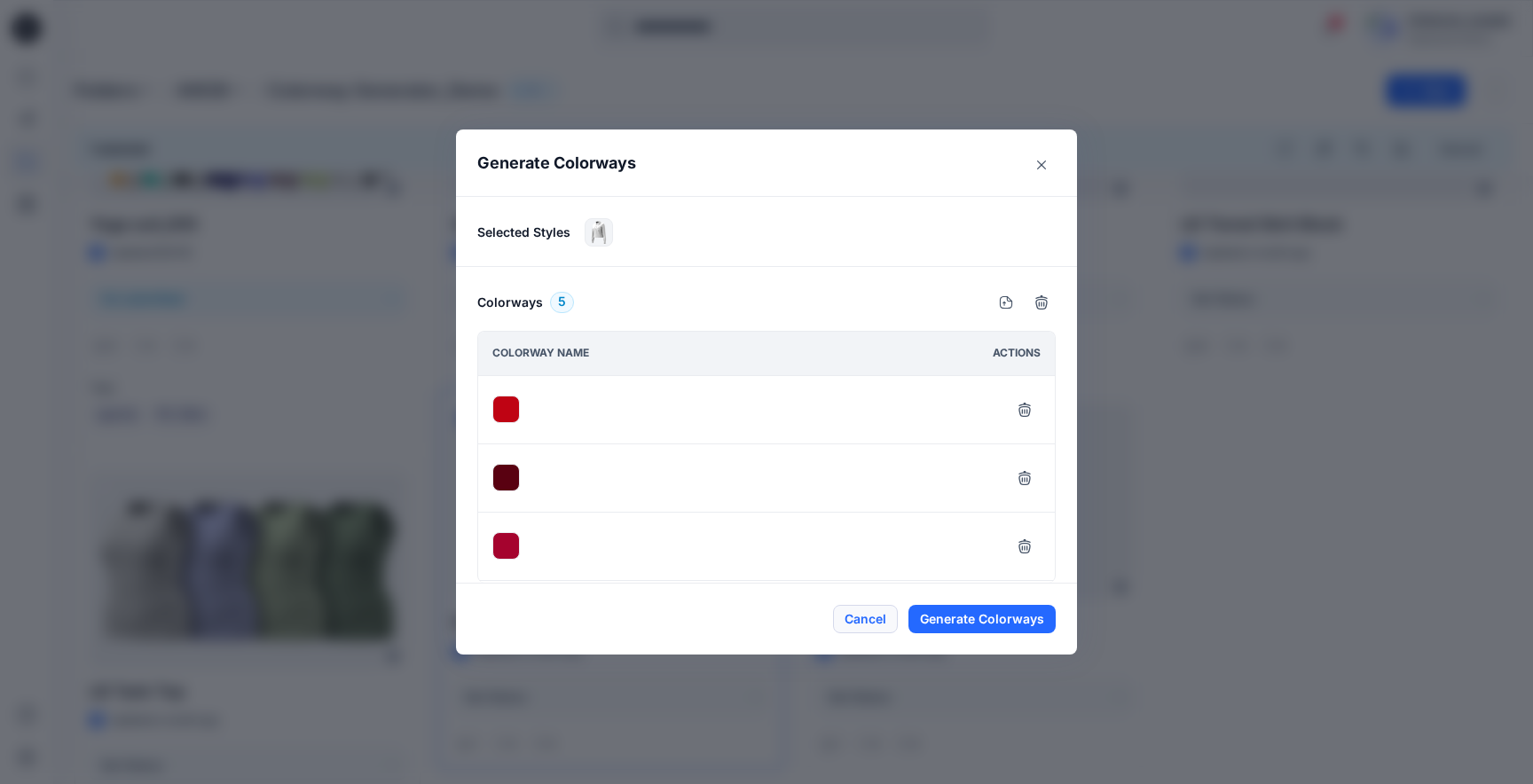
click at [877, 607] on button "Cancel" at bounding box center [865, 619] width 65 height 29
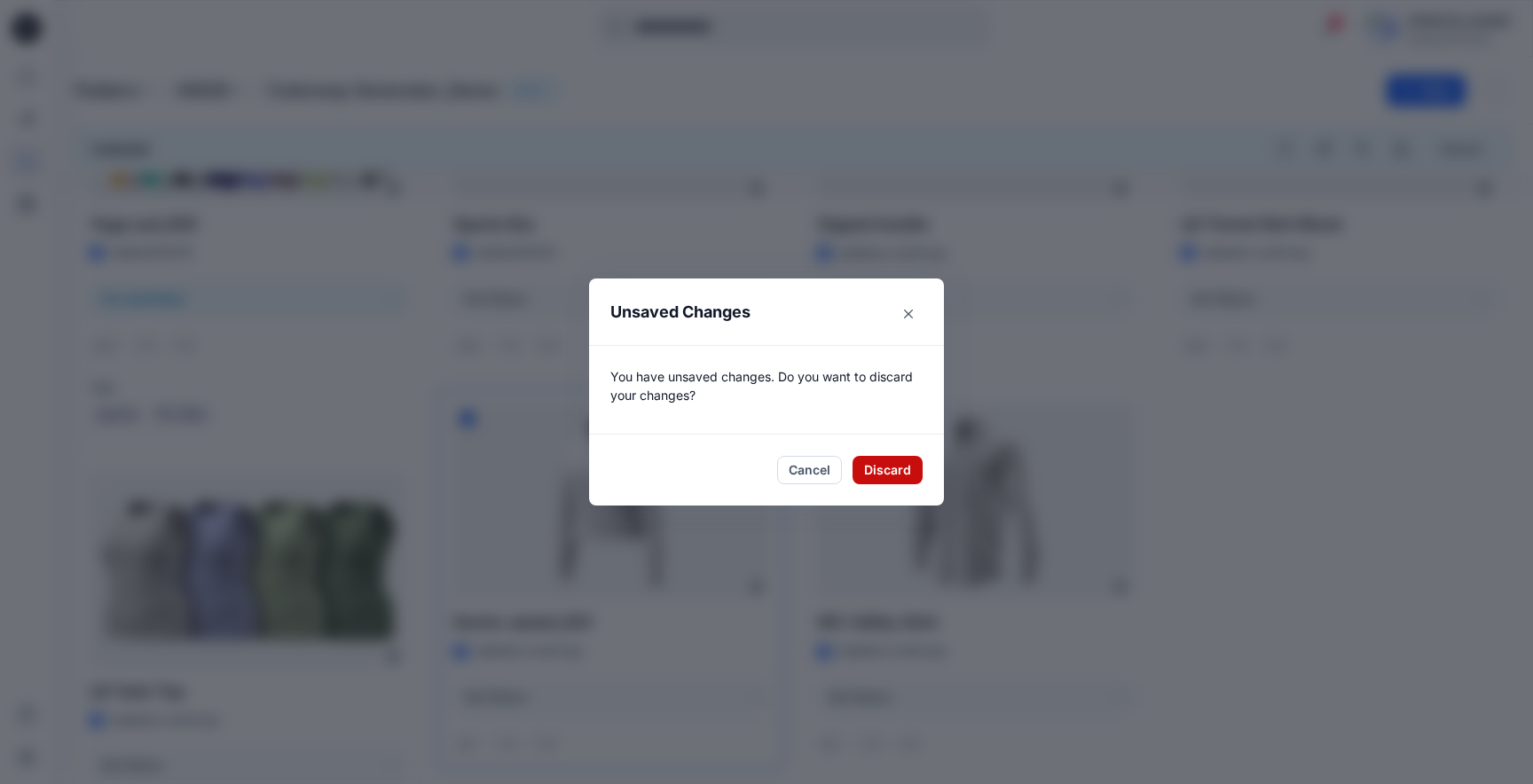
click at [888, 475] on button "Discard" at bounding box center [888, 470] width 71 height 29
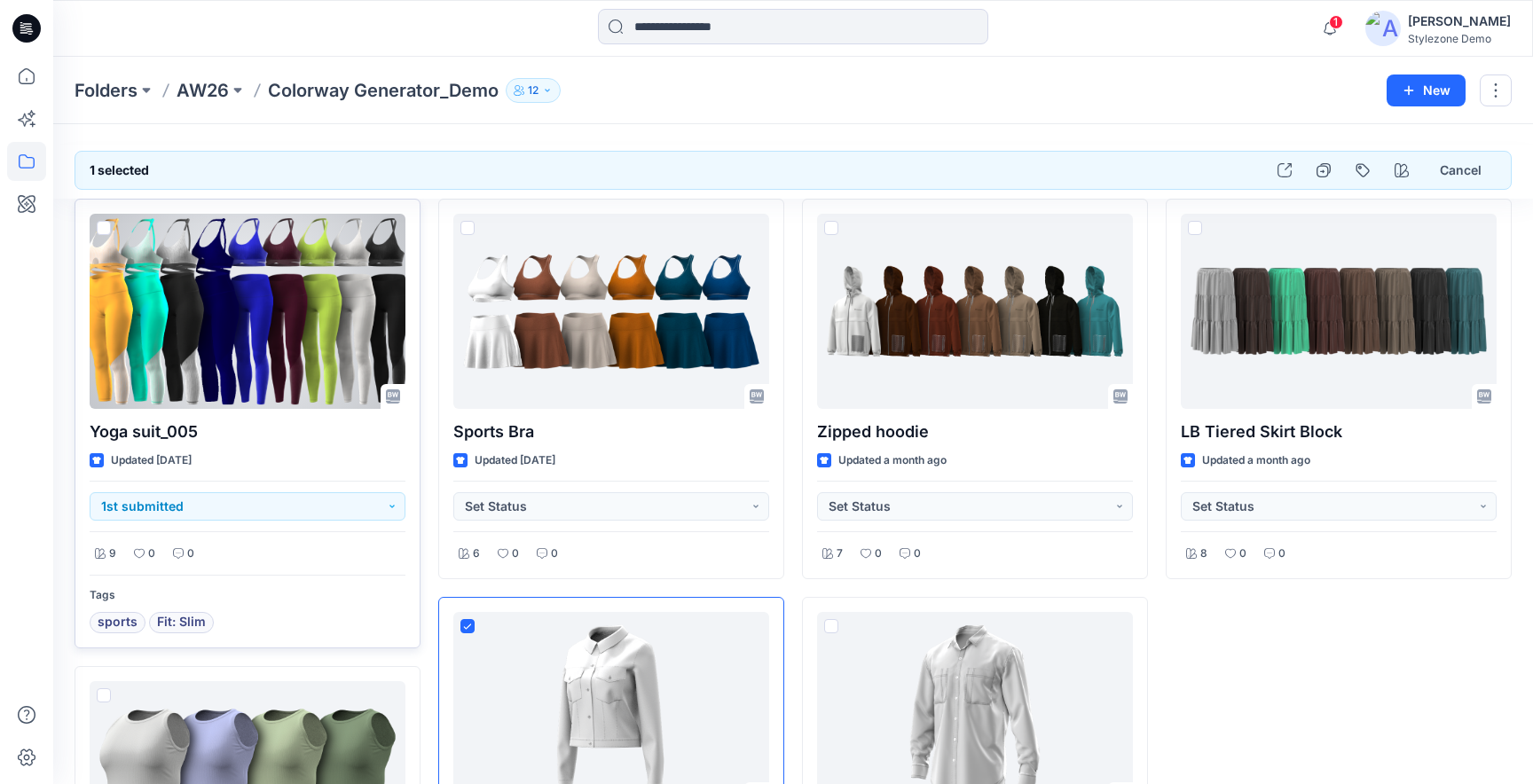
click at [217, 308] on div at bounding box center [248, 311] width 316 height 195
click at [270, 400] on div at bounding box center [248, 311] width 316 height 195
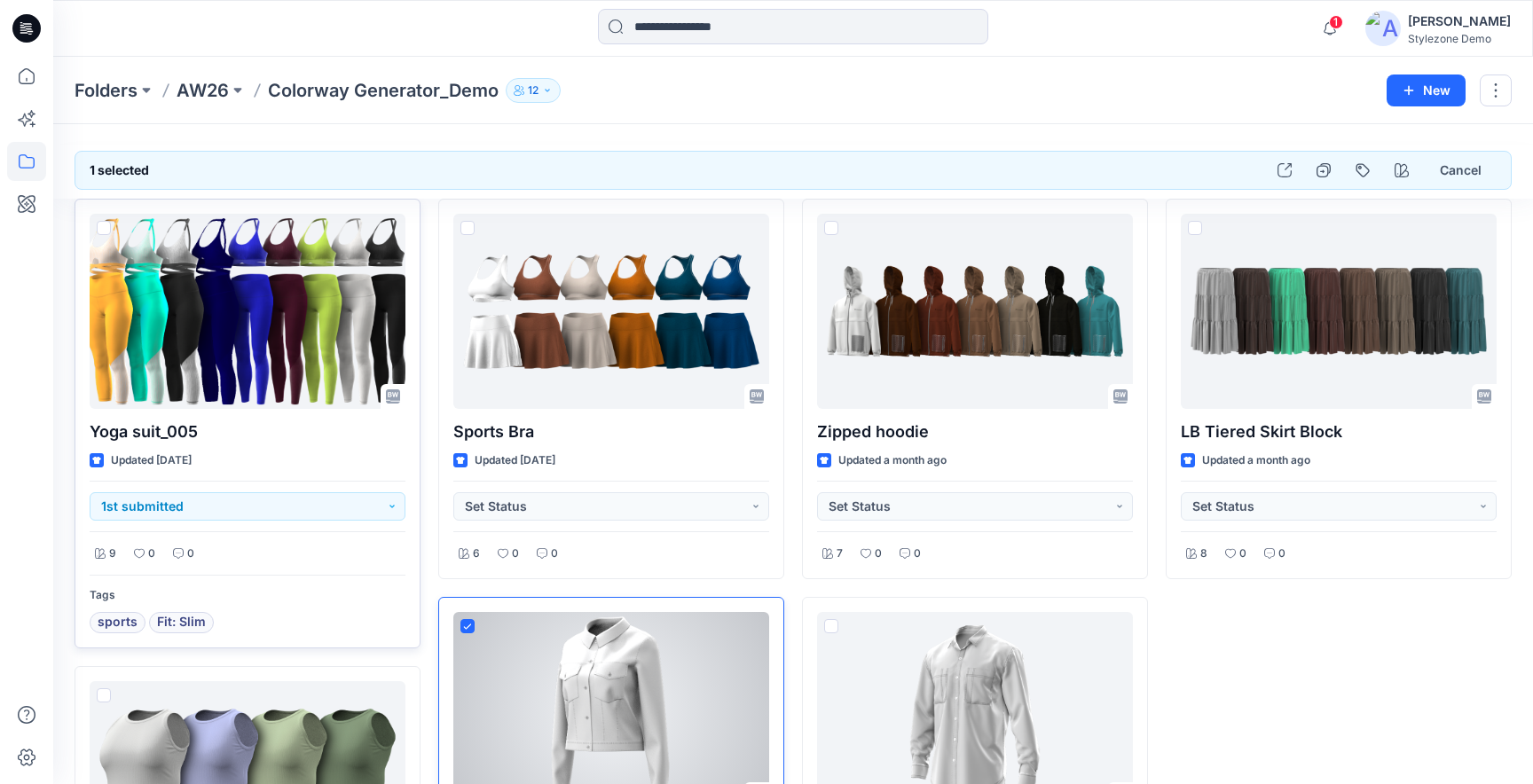
click at [465, 622] on span at bounding box center [467, 626] width 14 height 14
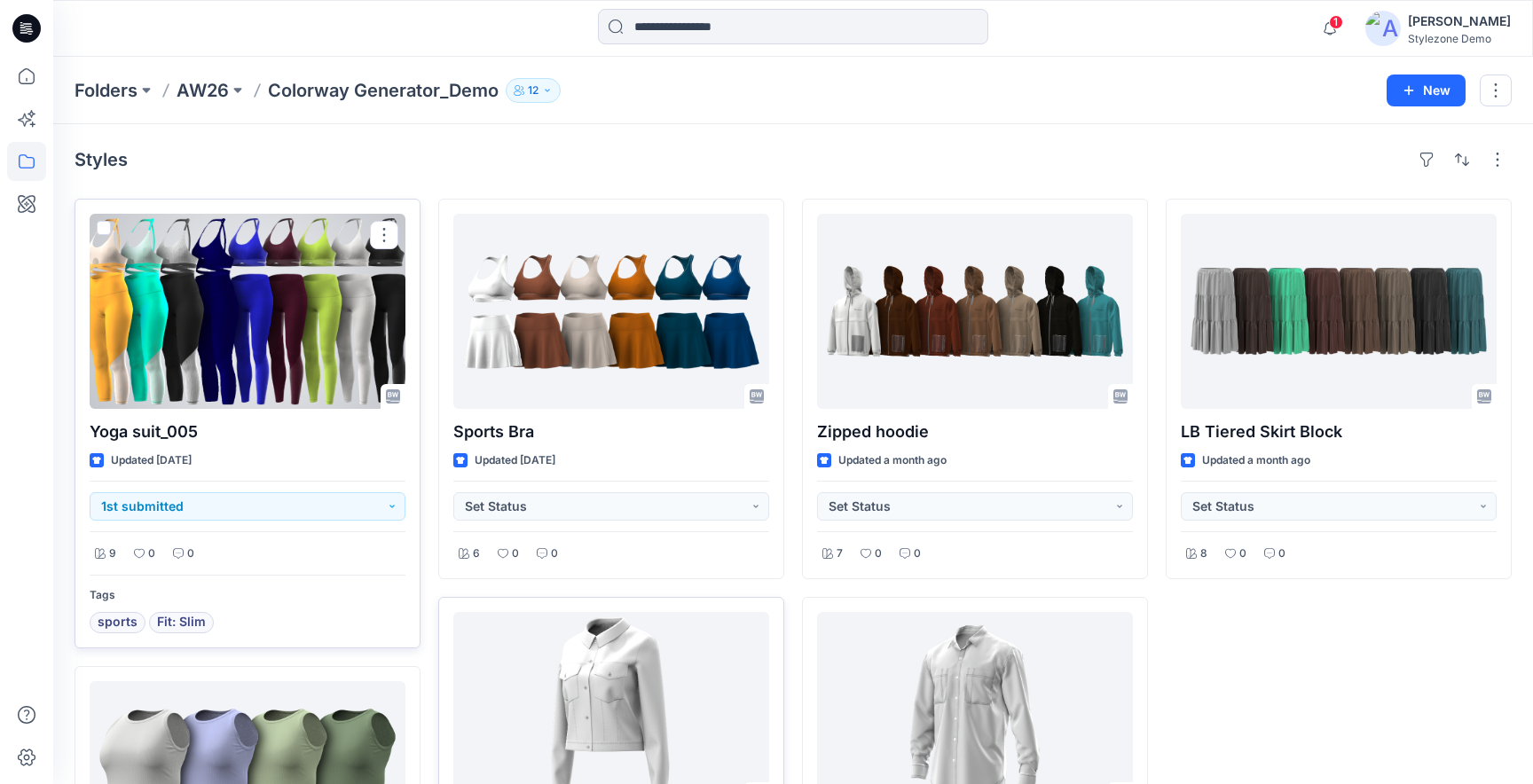
click at [193, 311] on div at bounding box center [248, 311] width 316 height 195
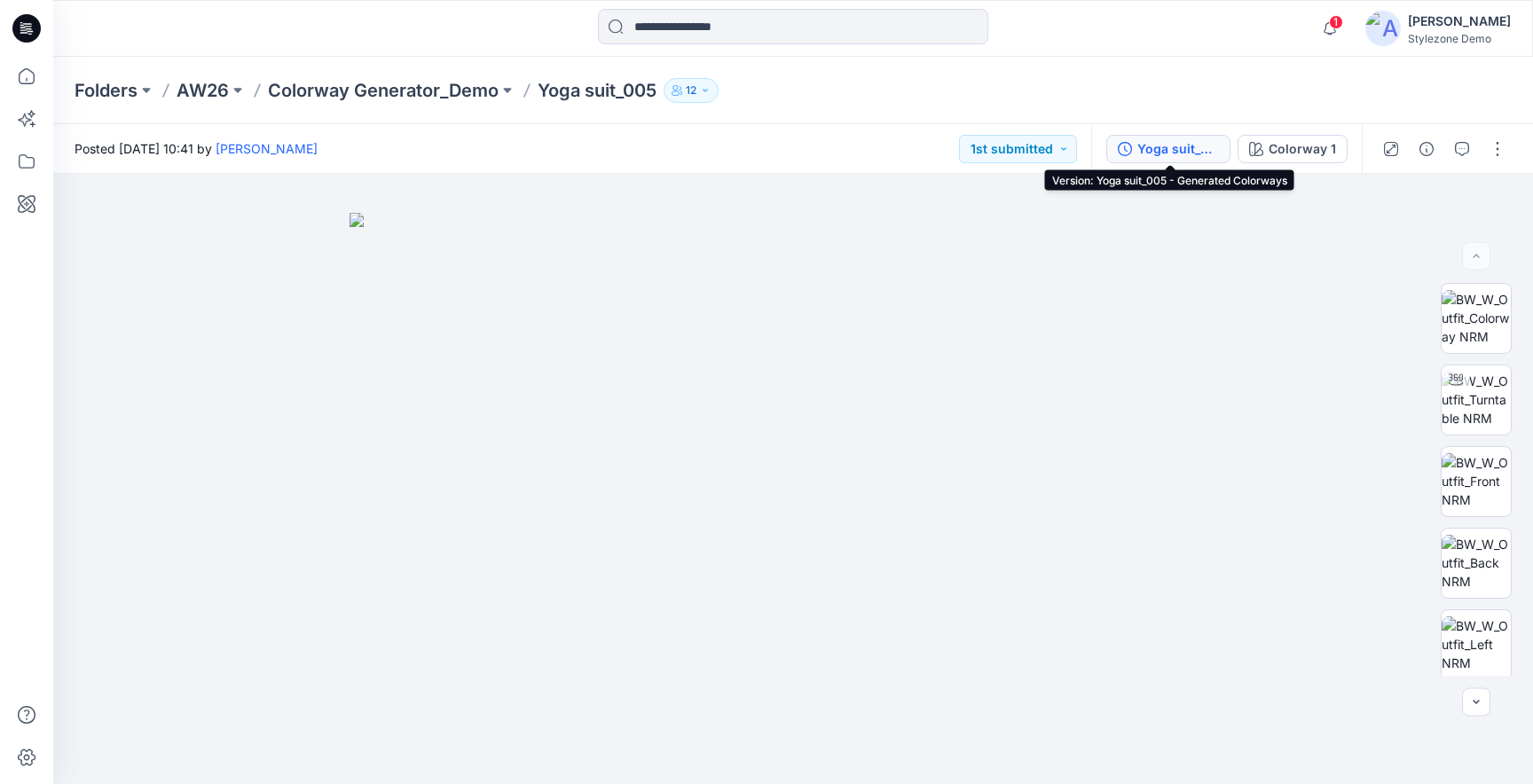
click at [1134, 153] on button "Yoga suit_005 - Generated Colorways" at bounding box center [1168, 149] width 124 height 29
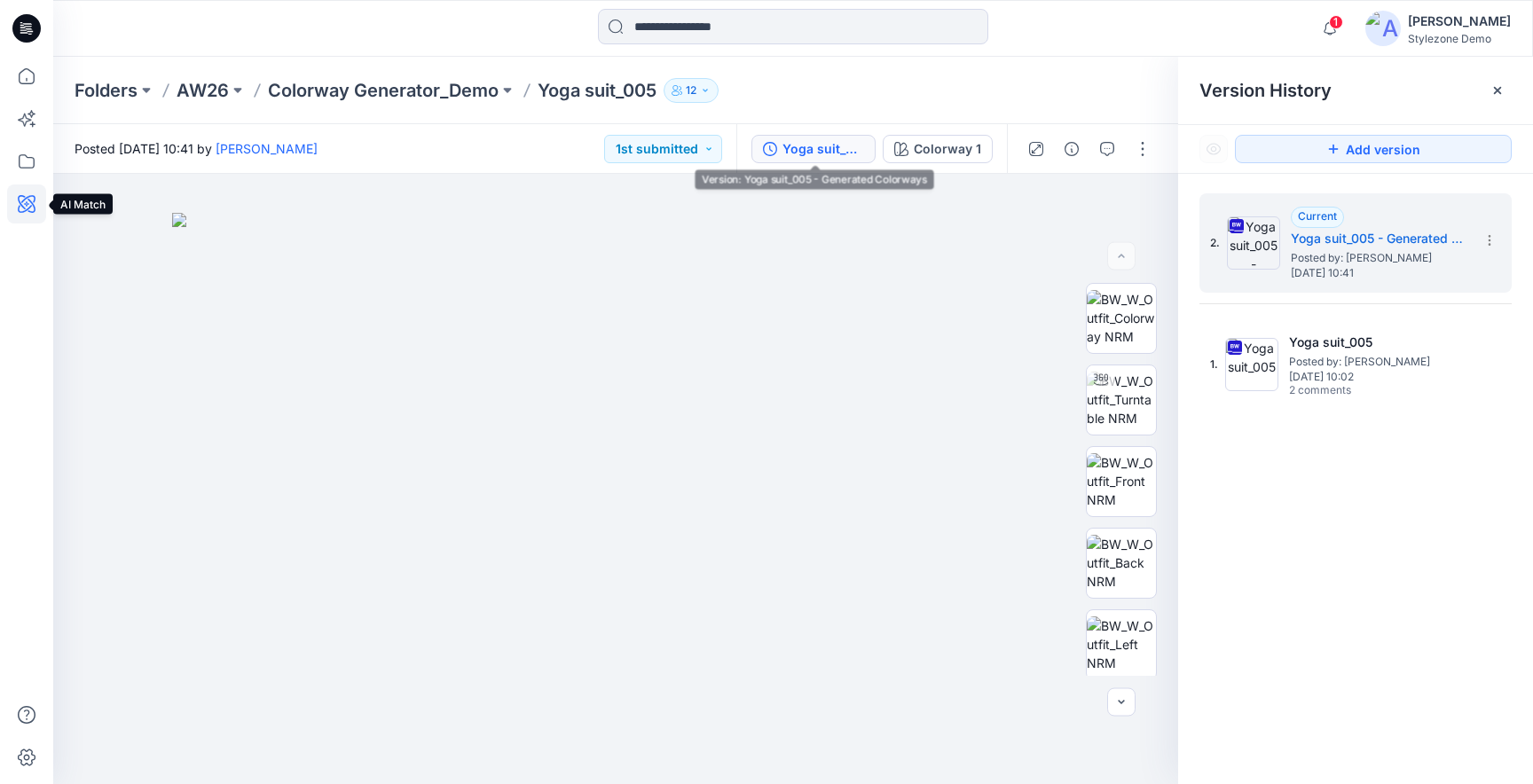
click at [33, 202] on icon at bounding box center [26, 204] width 39 height 39
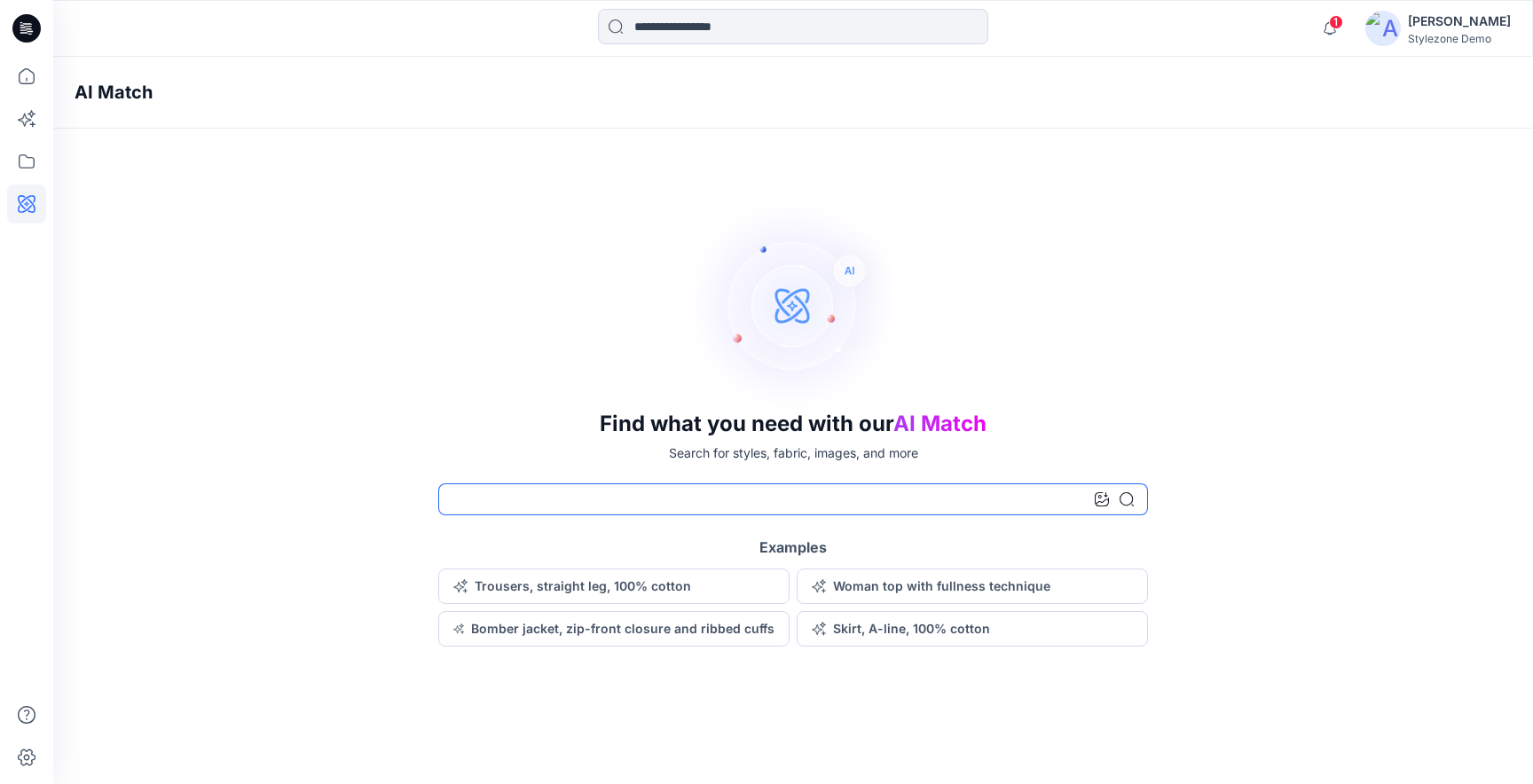
click at [1034, 502] on input at bounding box center [793, 499] width 710 height 32
type input "**********"
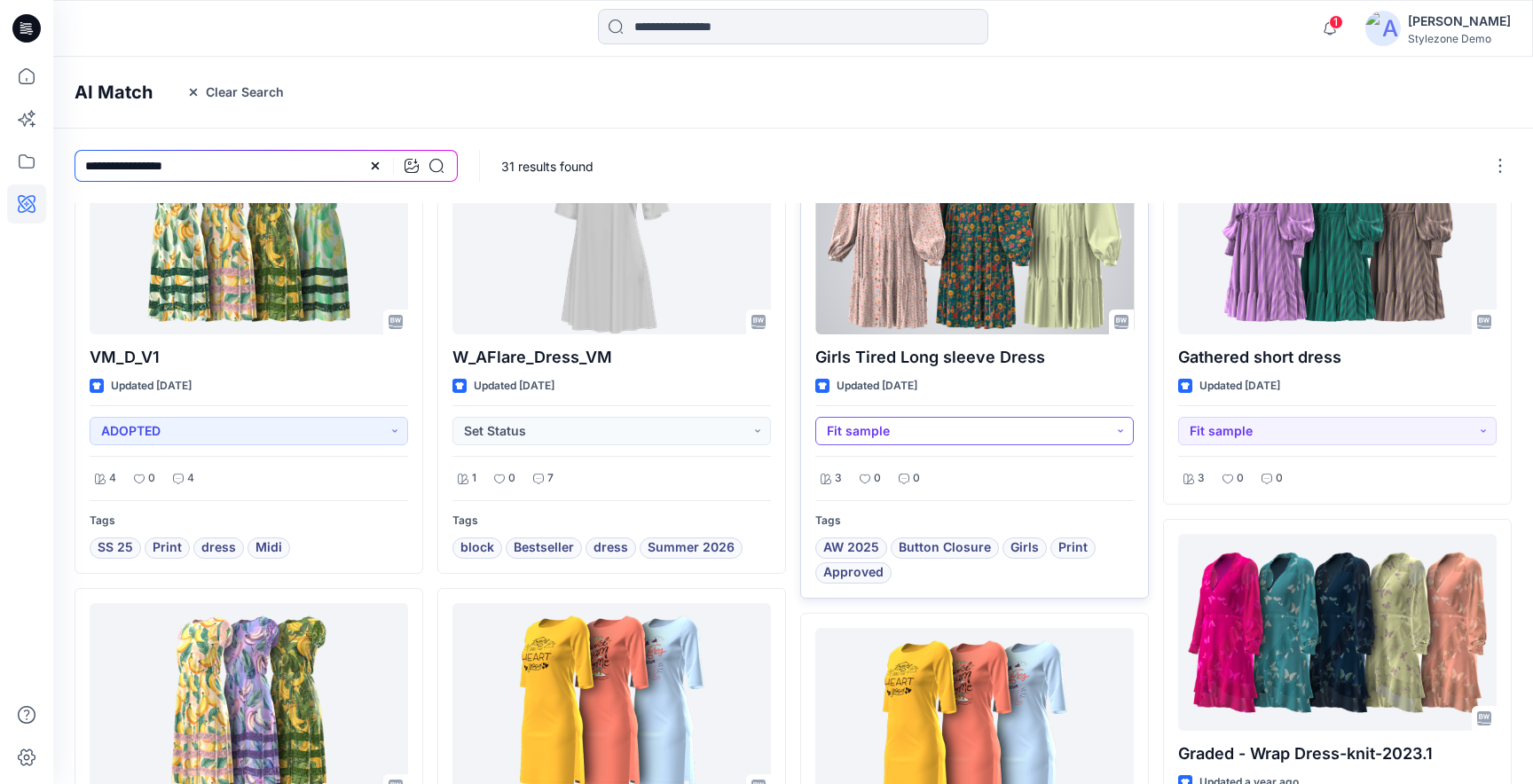
scroll to position [71, 0]
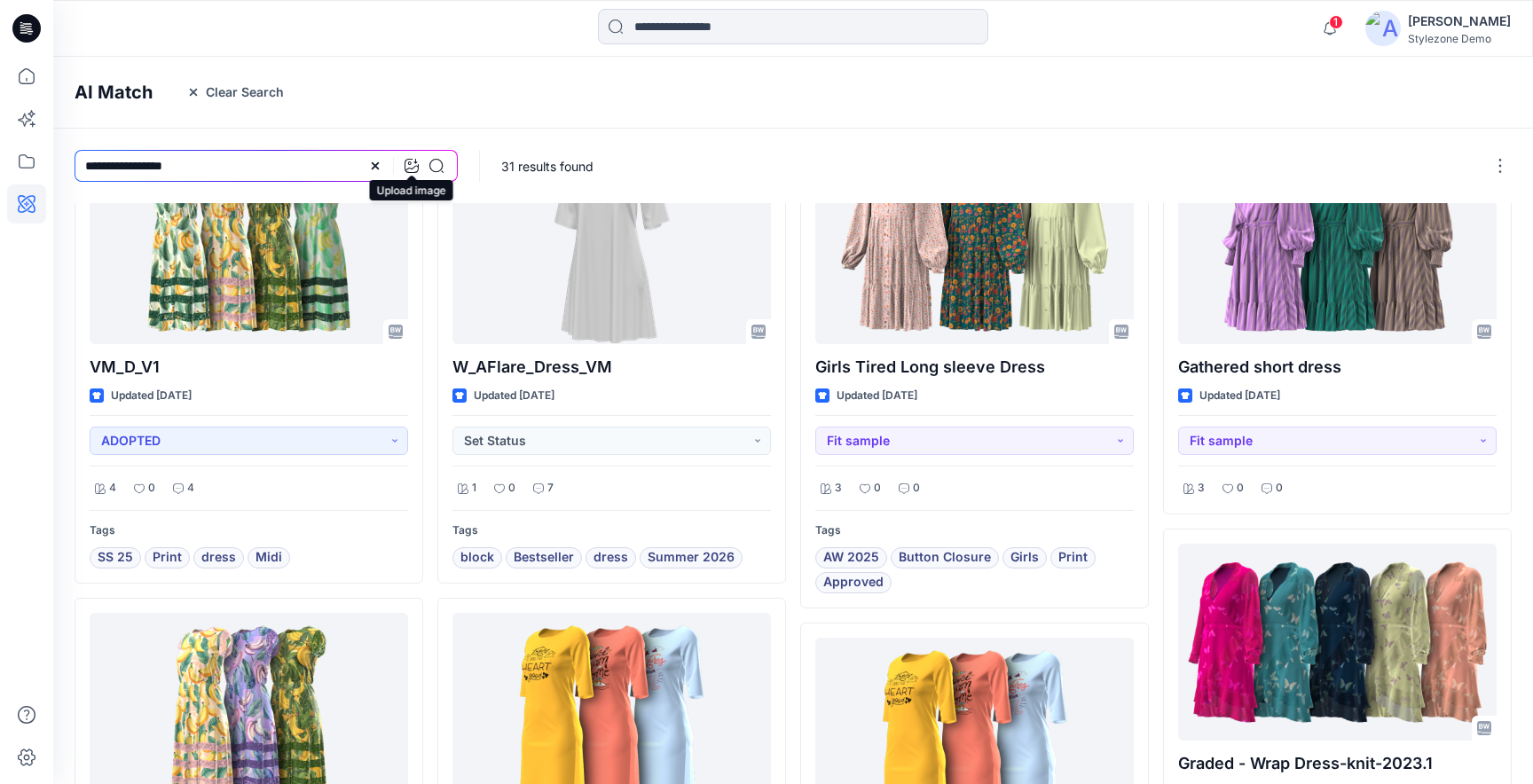
click at [410, 161] on icon at bounding box center [412, 166] width 14 height 14
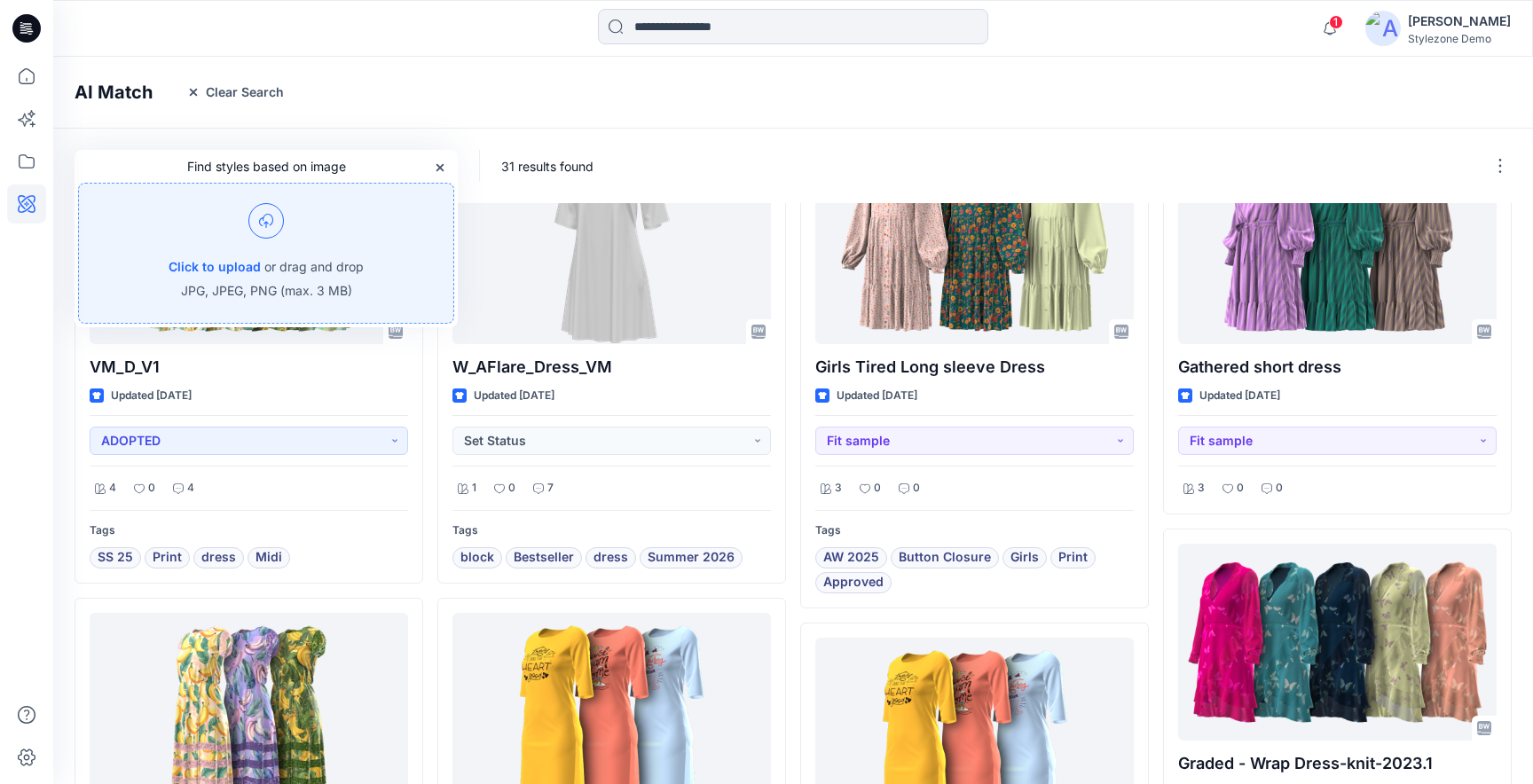
click at [743, 162] on div "31 results found" at bounding box center [1008, 165] width 1056 height 75
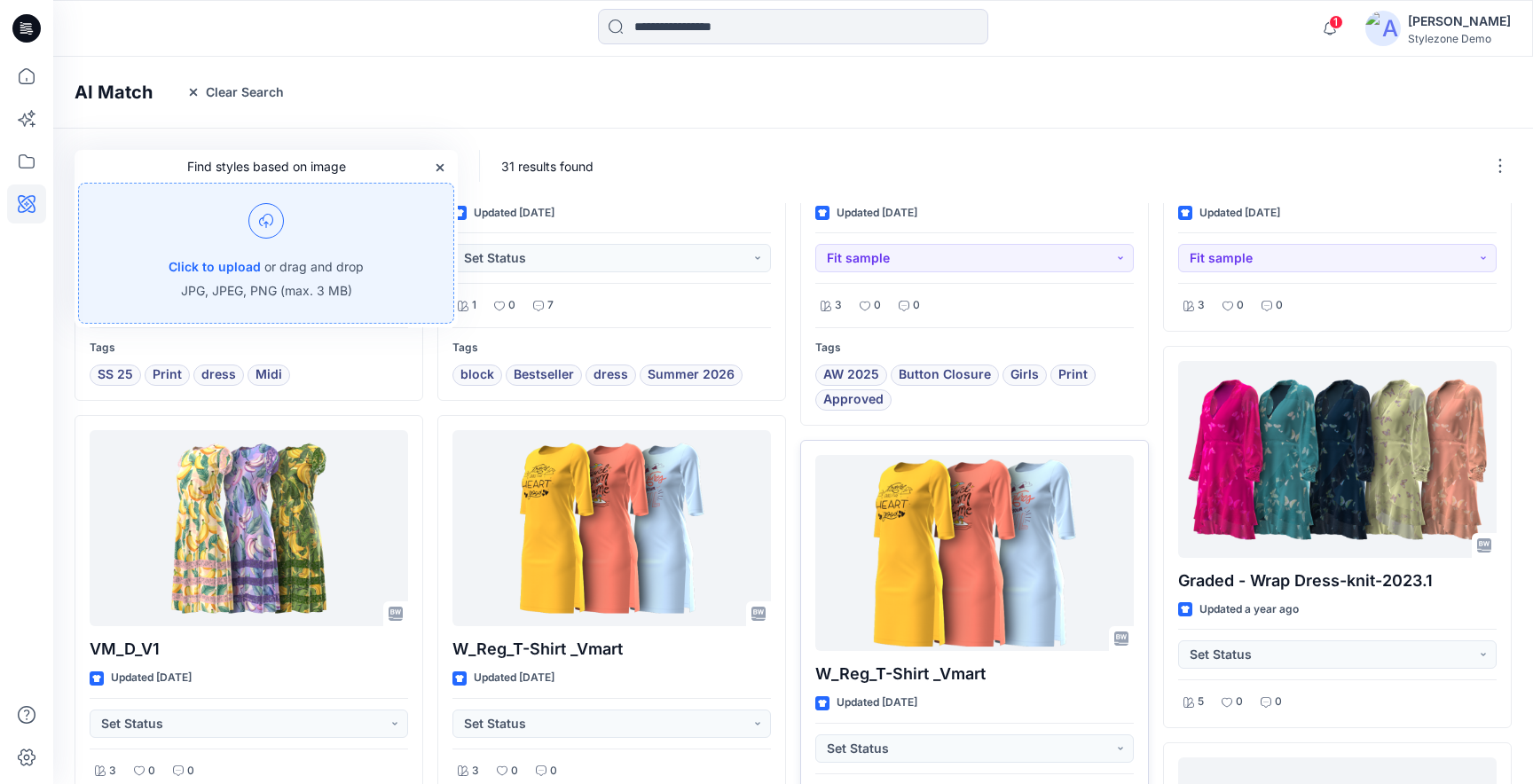
scroll to position [254, 0]
